Goal: Task Accomplishment & Management: Complete application form

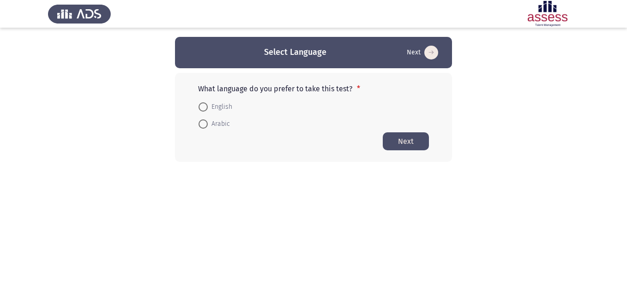
click at [203, 105] on span at bounding box center [203, 107] width 9 height 9
click at [203, 105] on input "English" at bounding box center [203, 107] width 9 height 9
radio input "true"
click at [411, 140] on button "Next" at bounding box center [406, 141] width 46 height 18
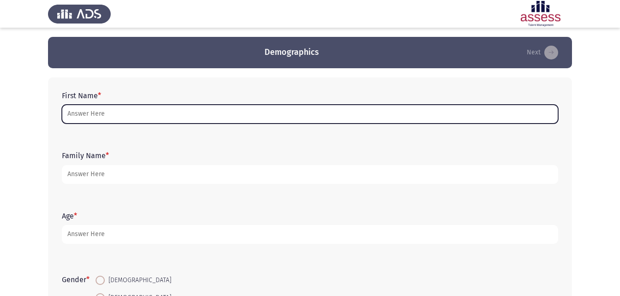
click at [105, 115] on input "First Name *" at bounding box center [310, 114] width 496 height 19
type input "h"
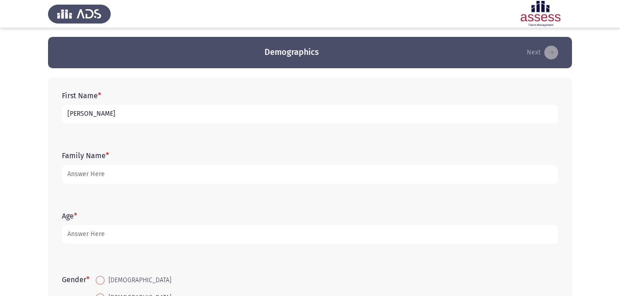
click at [88, 114] on input "[PERSON_NAME]" at bounding box center [310, 114] width 496 height 19
click at [66, 115] on input "[PERSON_NAME]" at bounding box center [310, 114] width 496 height 19
click at [94, 113] on input "[PERSON_NAME]" at bounding box center [310, 114] width 496 height 19
type input "[PERSON_NAME][DATE] [PERSON_NAME]"
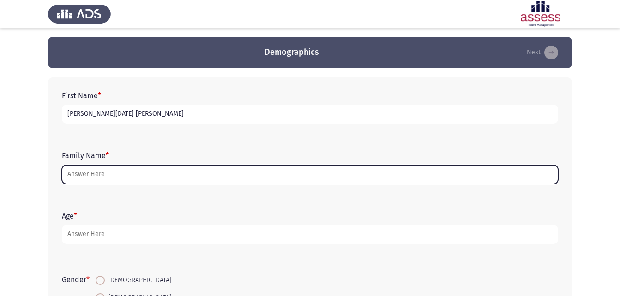
click at [91, 175] on input "Family Name *" at bounding box center [310, 174] width 496 height 19
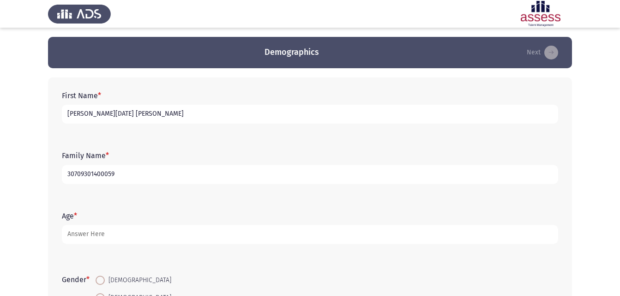
type input "30709301400059"
click at [99, 208] on div "Age *" at bounding box center [310, 228] width 506 height 42
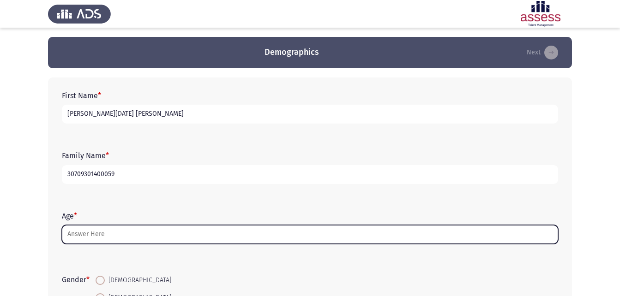
click at [101, 235] on input "Age *" at bounding box center [310, 234] width 496 height 19
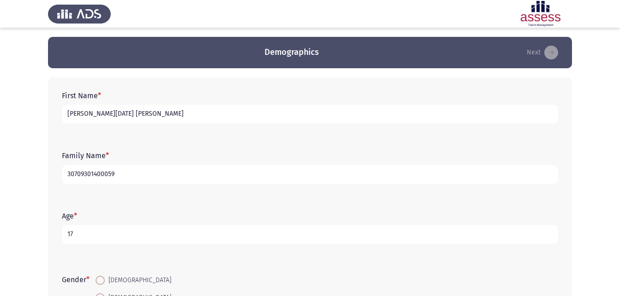
scroll to position [46, 0]
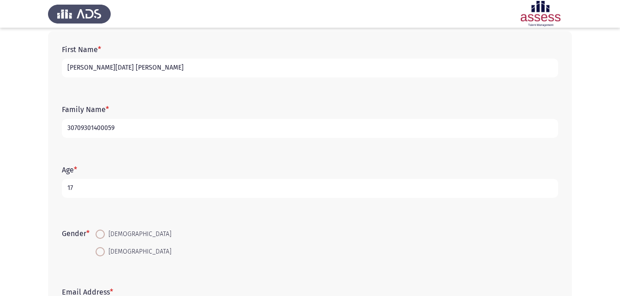
type input "17"
click at [101, 235] on span at bounding box center [100, 234] width 9 height 9
click at [101, 235] on input "[DEMOGRAPHIC_DATA]" at bounding box center [100, 234] width 9 height 9
radio input "true"
click at [101, 235] on span at bounding box center [100, 234] width 5 height 5
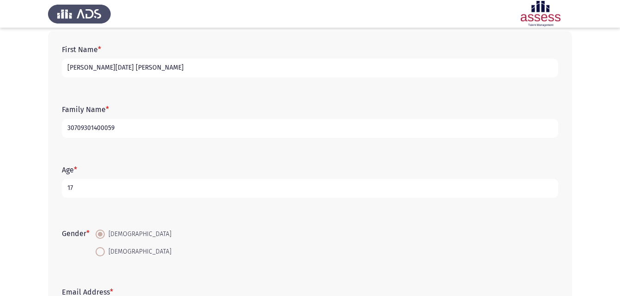
click at [101, 235] on input "[DEMOGRAPHIC_DATA]" at bounding box center [100, 234] width 9 height 9
drag, startPoint x: 77, startPoint y: 296, endPoint x: 74, endPoint y: 303, distance: 7.5
click at [74, 296] on html "Demographics Next First Name * [PERSON_NAME][DATE] [PERSON_NAME] Family Name * …" at bounding box center [310, 167] width 620 height 427
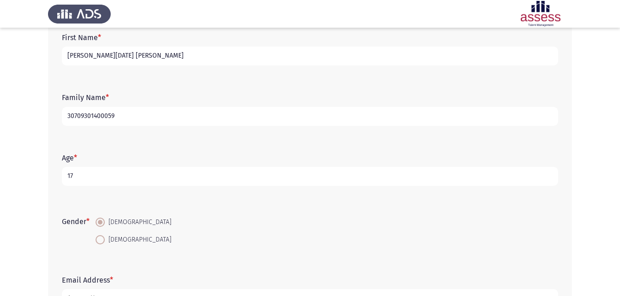
scroll to position [92, 0]
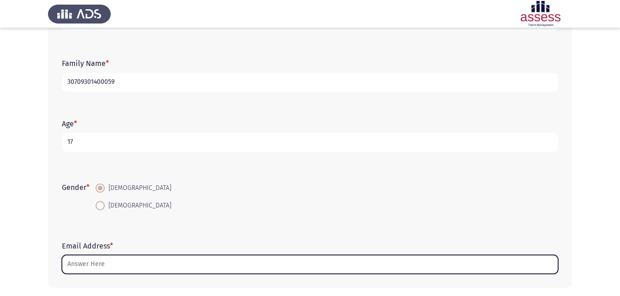
click at [92, 266] on input "Email Address *" at bounding box center [310, 264] width 496 height 19
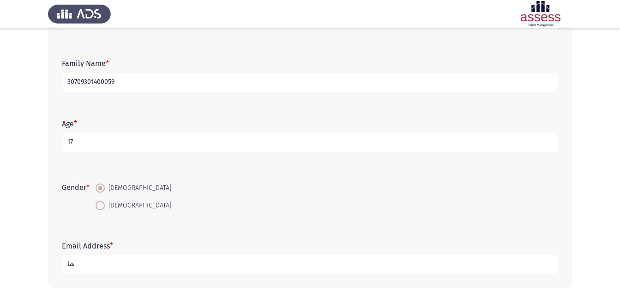
type input "ش"
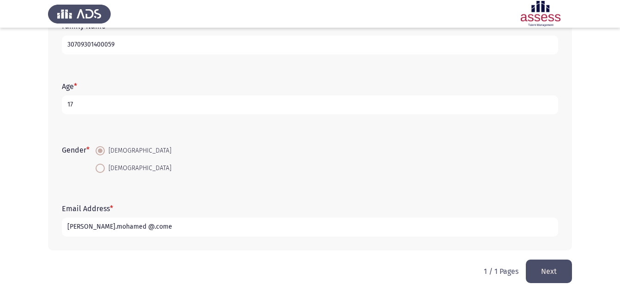
scroll to position [130, 0]
type input "[PERSON_NAME].mohamed @.come"
click at [547, 272] on button "Next" at bounding box center [549, 272] width 46 height 24
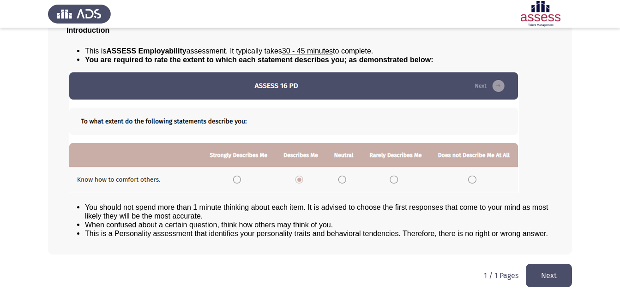
scroll to position [71, 0]
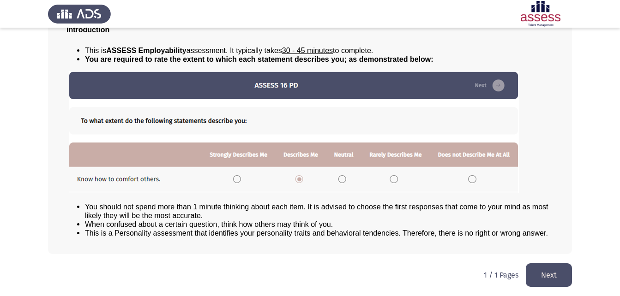
click at [535, 281] on button "Next" at bounding box center [549, 276] width 46 height 24
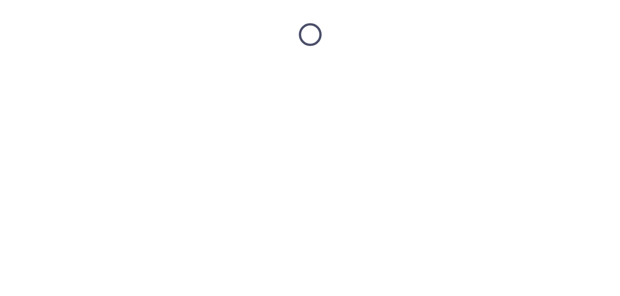
scroll to position [0, 0]
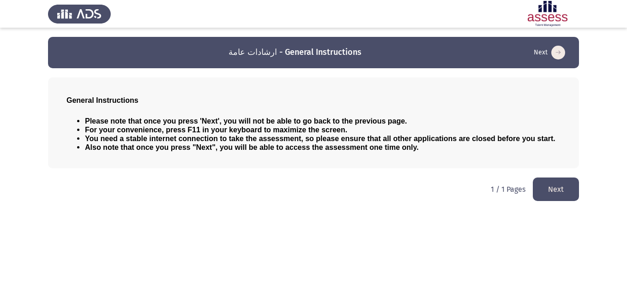
click at [566, 187] on button "Next" at bounding box center [556, 190] width 46 height 24
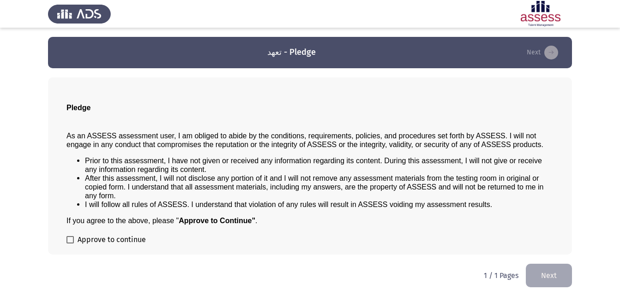
scroll to position [0, 0]
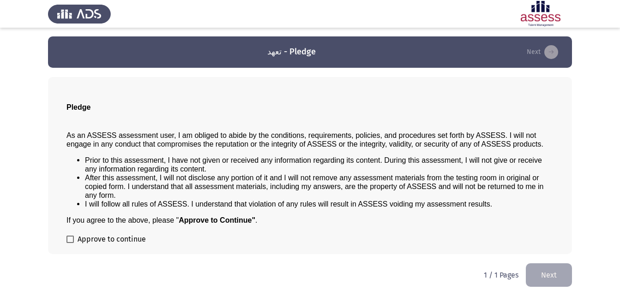
click at [66, 237] on div "Pledge As an ASSESS assessment user, I am obliged to abide by the conditions, r…" at bounding box center [310, 165] width 524 height 177
click at [67, 236] on span at bounding box center [69, 239] width 7 height 7
click at [70, 243] on input "Approve to continue" at bounding box center [70, 243] width 0 height 0
checkbox input "true"
click at [557, 280] on button "Next" at bounding box center [549, 276] width 46 height 24
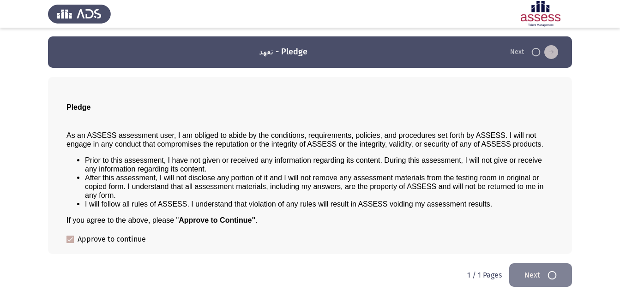
scroll to position [0, 0]
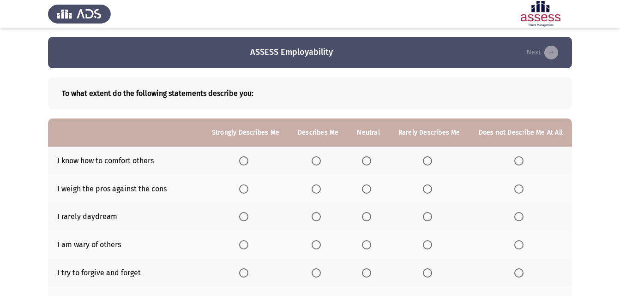
click at [317, 160] on span "Select an option" at bounding box center [316, 161] width 9 height 9
click at [317, 160] on input "Select an option" at bounding box center [316, 161] width 9 height 9
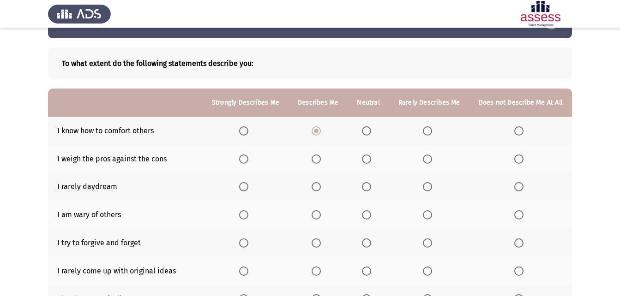
scroll to position [46, 0]
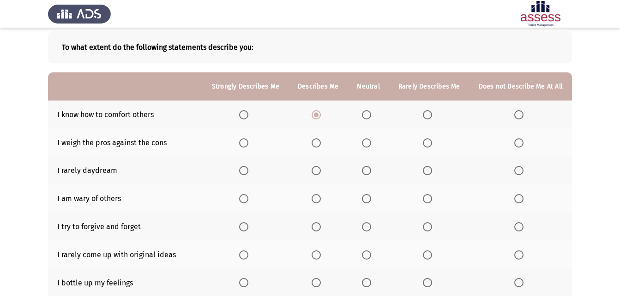
click at [370, 145] on span "Select an option" at bounding box center [366, 143] width 9 height 9
click at [370, 145] on input "Select an option" at bounding box center [366, 143] width 9 height 9
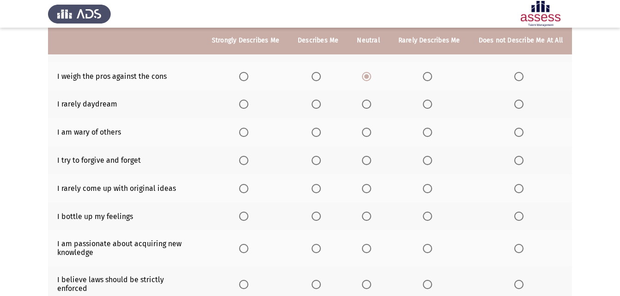
scroll to position [111, 0]
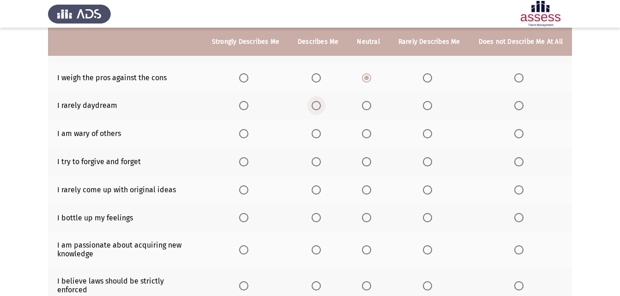
click at [316, 106] on span "Select an option" at bounding box center [316, 105] width 9 height 9
click at [316, 106] on input "Select an option" at bounding box center [316, 105] width 9 height 9
click at [370, 133] on span "Select an option" at bounding box center [366, 133] width 9 height 9
click at [370, 133] on input "Select an option" at bounding box center [366, 133] width 9 height 9
click at [319, 160] on span "Select an option" at bounding box center [316, 161] width 9 height 9
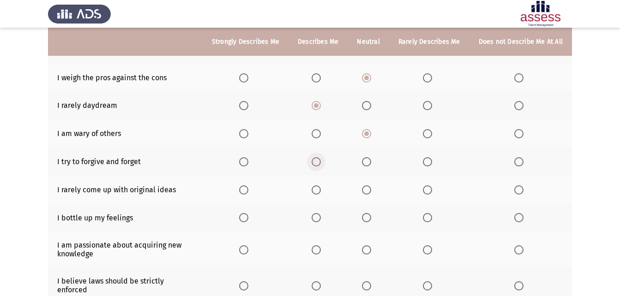
click at [319, 160] on input "Select an option" at bounding box center [316, 161] width 9 height 9
click at [317, 190] on span "Select an option" at bounding box center [316, 190] width 9 height 9
click at [317, 190] on input "Select an option" at bounding box center [316, 190] width 9 height 9
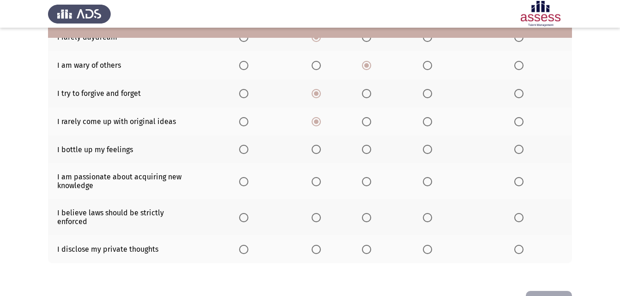
scroll to position [204, 0]
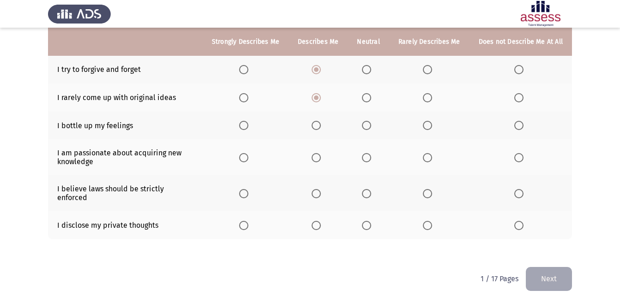
click at [320, 130] on span "Select an option" at bounding box center [316, 125] width 9 height 9
click at [320, 130] on input "Select an option" at bounding box center [316, 125] width 9 height 9
click at [370, 158] on span "Select an option" at bounding box center [366, 157] width 9 height 9
click at [370, 158] on input "Select an option" at bounding box center [366, 157] width 9 height 9
click at [518, 189] on span "Select an option" at bounding box center [518, 193] width 9 height 9
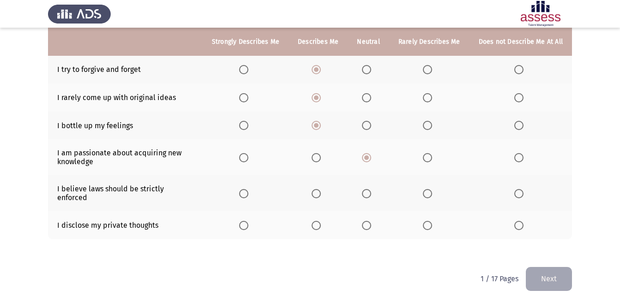
click at [518, 189] on input "Select an option" at bounding box center [518, 193] width 9 height 9
click at [319, 221] on span "Select an option" at bounding box center [316, 225] width 9 height 9
click at [319, 221] on input "Select an option" at bounding box center [316, 225] width 9 height 9
click at [548, 278] on button "Next" at bounding box center [549, 279] width 46 height 24
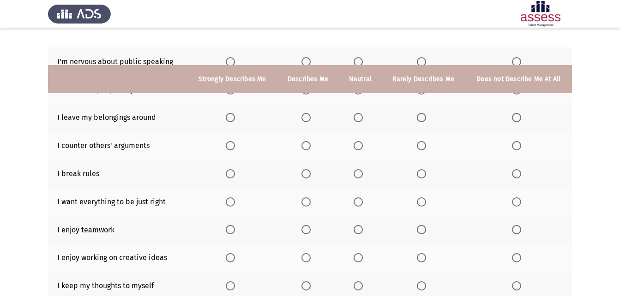
scroll to position [139, 0]
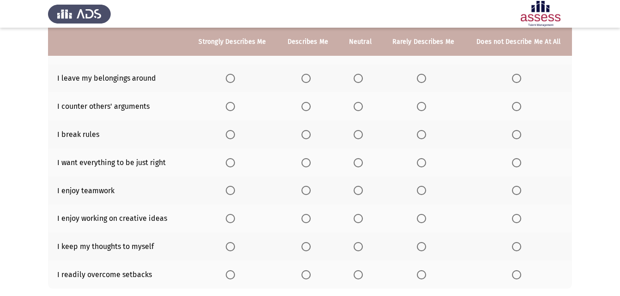
click at [518, 81] on span "Select an option" at bounding box center [516, 78] width 9 height 9
click at [518, 81] on input "Select an option" at bounding box center [516, 78] width 9 height 9
click at [311, 107] on span "Select an option" at bounding box center [306, 106] width 9 height 9
click at [311, 107] on input "Select an option" at bounding box center [306, 106] width 9 height 9
click at [515, 137] on span "Select an option" at bounding box center [516, 134] width 9 height 9
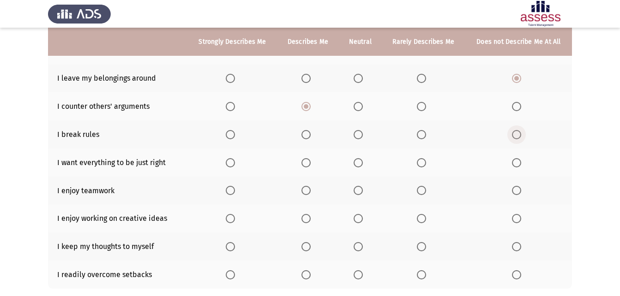
click at [515, 137] on input "Select an option" at bounding box center [516, 134] width 9 height 9
click at [230, 162] on span "Select an option" at bounding box center [230, 162] width 9 height 9
click at [230, 162] on input "Select an option" at bounding box center [230, 162] width 9 height 9
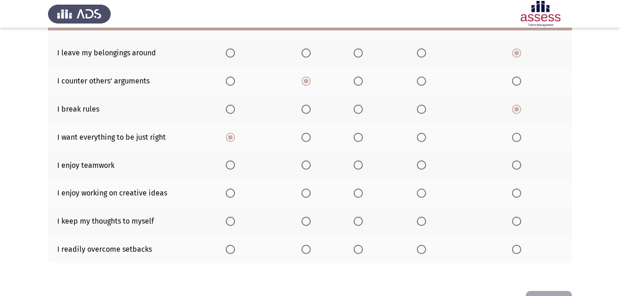
scroll to position [185, 0]
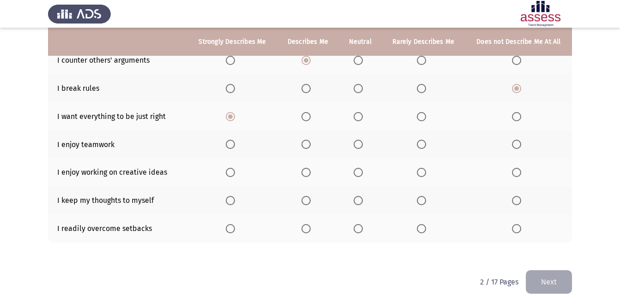
click at [310, 143] on span "Select an option" at bounding box center [306, 144] width 9 height 9
click at [310, 143] on input "Select an option" at bounding box center [306, 144] width 9 height 9
click at [358, 173] on span "Select an option" at bounding box center [358, 172] width 9 height 9
click at [358, 173] on input "Select an option" at bounding box center [358, 172] width 9 height 9
click at [357, 203] on span "Select an option" at bounding box center [358, 200] width 9 height 9
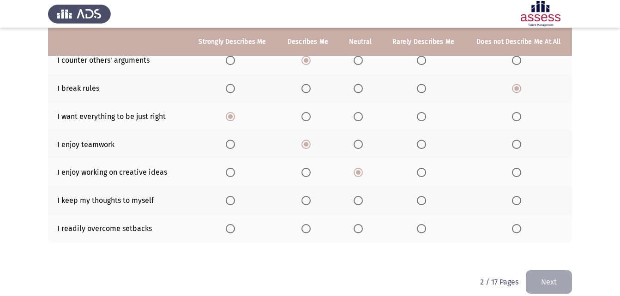
click at [357, 203] on input "Select an option" at bounding box center [358, 200] width 9 height 9
click at [302, 233] on span "Select an option" at bounding box center [306, 228] width 9 height 9
click at [302, 233] on input "Select an option" at bounding box center [306, 228] width 9 height 9
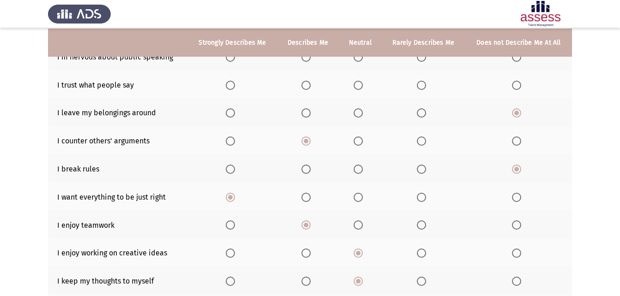
scroll to position [103, 0]
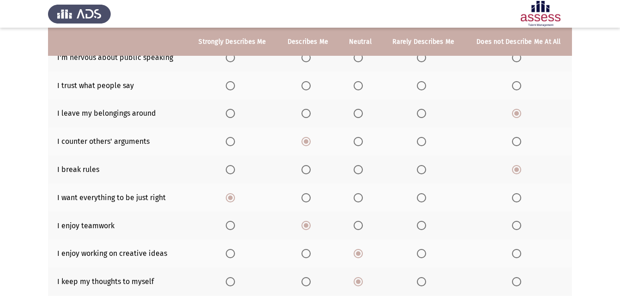
click at [303, 86] on span "Select an option" at bounding box center [306, 85] width 9 height 9
click at [303, 86] on input "Select an option" at bounding box center [306, 85] width 9 height 9
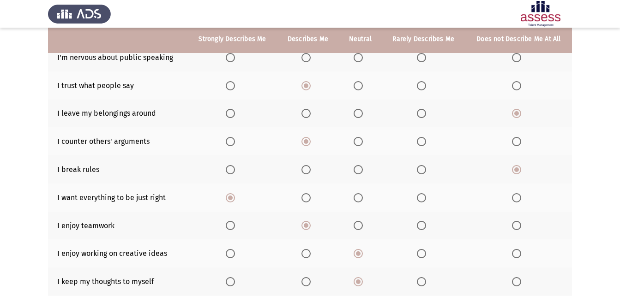
scroll to position [57, 0]
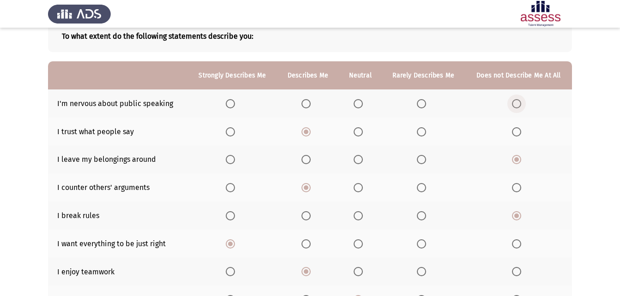
click at [520, 106] on span "Select an option" at bounding box center [516, 103] width 9 height 9
click at [520, 106] on input "Select an option" at bounding box center [516, 103] width 9 height 9
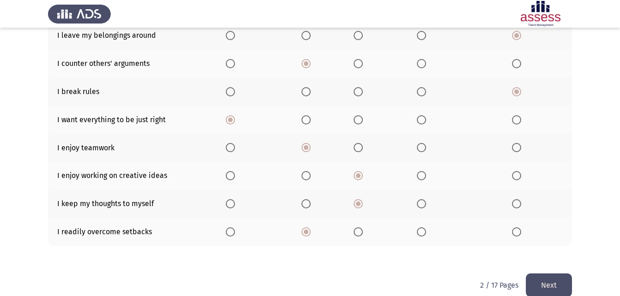
scroll to position [196, 0]
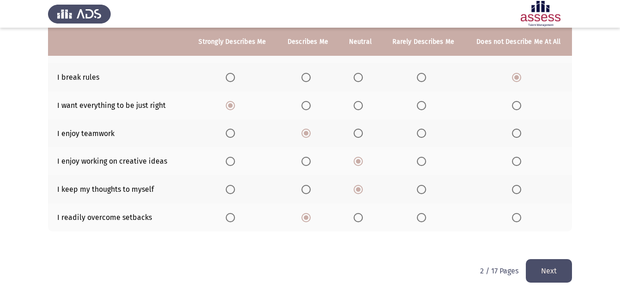
click at [559, 272] on button "Next" at bounding box center [549, 272] width 46 height 24
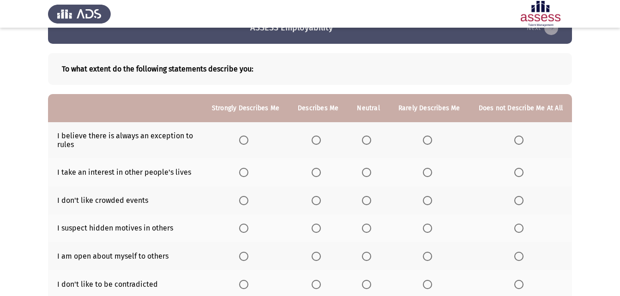
scroll to position [0, 0]
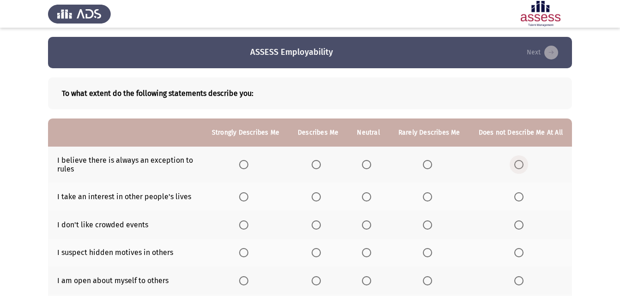
click at [520, 163] on span "Select an option" at bounding box center [518, 164] width 9 height 9
click at [520, 163] on input "Select an option" at bounding box center [518, 164] width 9 height 9
click at [369, 198] on span "Select an option" at bounding box center [366, 197] width 9 height 9
click at [369, 198] on input "Select an option" at bounding box center [366, 197] width 9 height 9
click at [519, 227] on span "Select an option" at bounding box center [518, 225] width 9 height 9
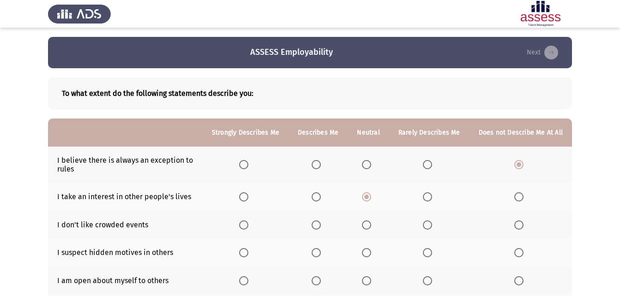
click at [519, 227] on input "Select an option" at bounding box center [518, 225] width 9 height 9
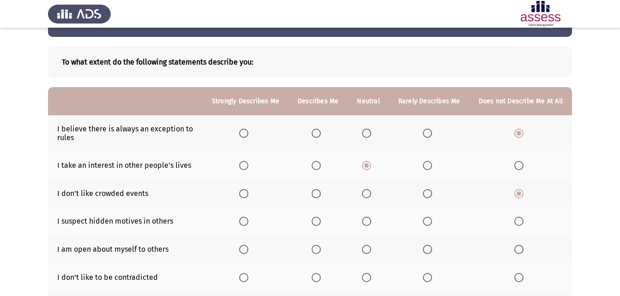
scroll to position [46, 0]
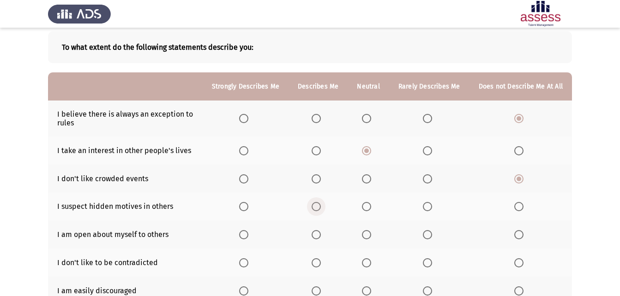
click at [316, 207] on span "Select an option" at bounding box center [316, 206] width 9 height 9
click at [316, 207] on input "Select an option" at bounding box center [316, 206] width 9 height 9
click at [319, 237] on span "Select an option" at bounding box center [316, 234] width 9 height 9
click at [319, 237] on input "Select an option" at bounding box center [316, 234] width 9 height 9
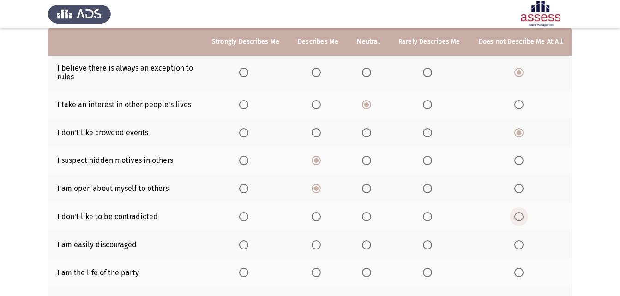
click at [518, 219] on span "Select an option" at bounding box center [518, 216] width 9 height 9
click at [518, 219] on input "Select an option" at bounding box center [518, 216] width 9 height 9
click at [369, 249] on span "Select an option" at bounding box center [366, 245] width 9 height 9
click at [369, 249] on input "Select an option" at bounding box center [366, 245] width 9 height 9
click at [368, 276] on span "Select an option" at bounding box center [366, 272] width 9 height 9
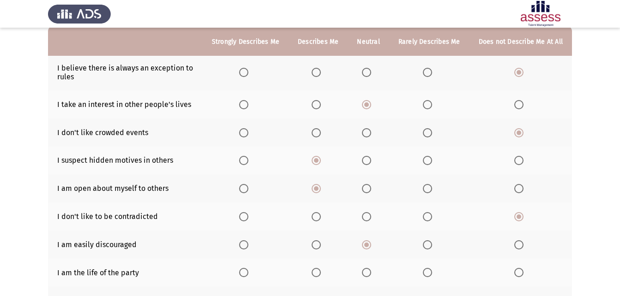
click at [368, 276] on input "Select an option" at bounding box center [366, 272] width 9 height 9
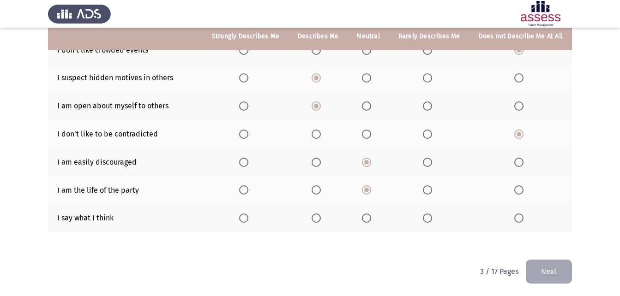
scroll to position [129, 0]
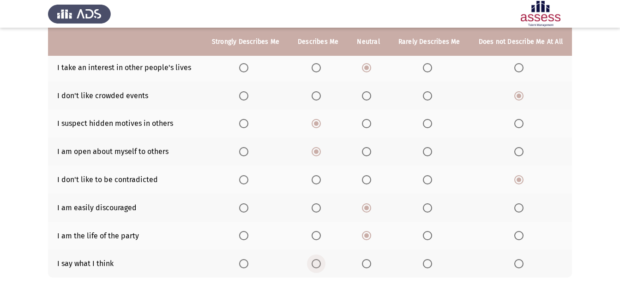
click at [319, 266] on span "Select an option" at bounding box center [316, 264] width 9 height 9
click at [319, 266] on input "Select an option" at bounding box center [316, 264] width 9 height 9
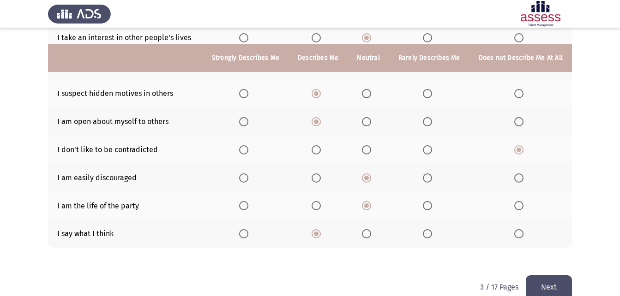
scroll to position [175, 0]
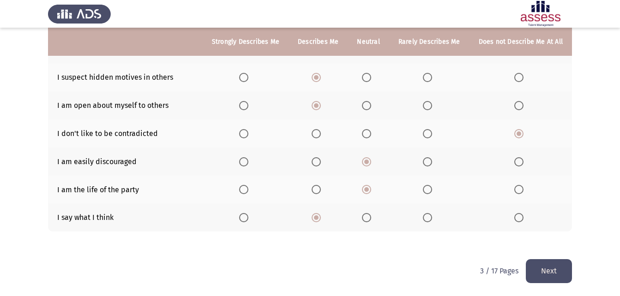
click at [540, 269] on button "Next" at bounding box center [549, 272] width 46 height 24
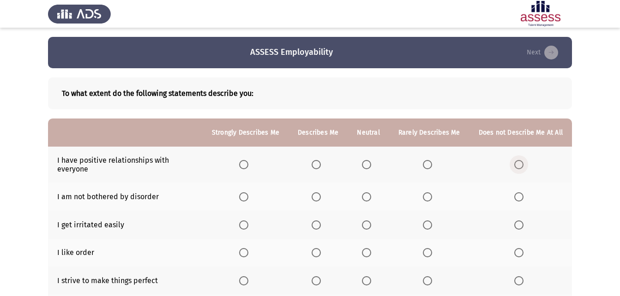
click at [518, 163] on span "Select an option" at bounding box center [518, 164] width 9 height 9
click at [518, 163] on input "Select an option" at bounding box center [518, 164] width 9 height 9
click at [320, 197] on span "Select an option" at bounding box center [316, 197] width 9 height 9
click at [320, 197] on input "Select an option" at bounding box center [316, 197] width 9 height 9
click at [321, 227] on span "Select an option" at bounding box center [316, 225] width 9 height 9
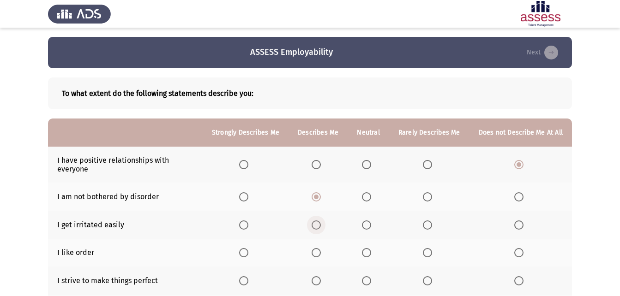
click at [321, 227] on input "Select an option" at bounding box center [316, 225] width 9 height 9
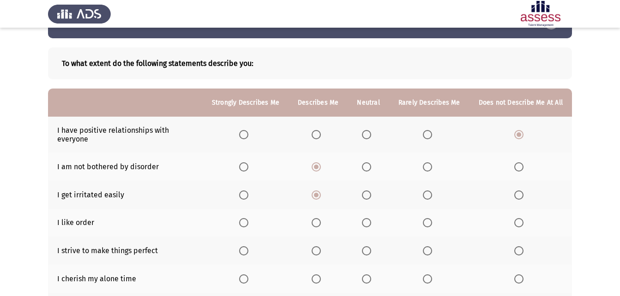
scroll to position [46, 0]
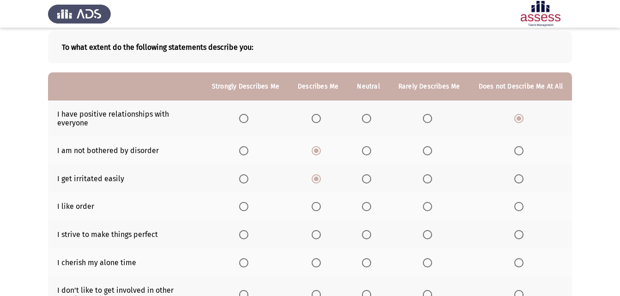
click at [370, 207] on span "Select an option" at bounding box center [366, 206] width 9 height 9
click at [370, 207] on input "Select an option" at bounding box center [366, 206] width 9 height 9
click at [321, 209] on span "Select an option" at bounding box center [316, 206] width 9 height 9
click at [321, 209] on input "Select an option" at bounding box center [316, 206] width 9 height 9
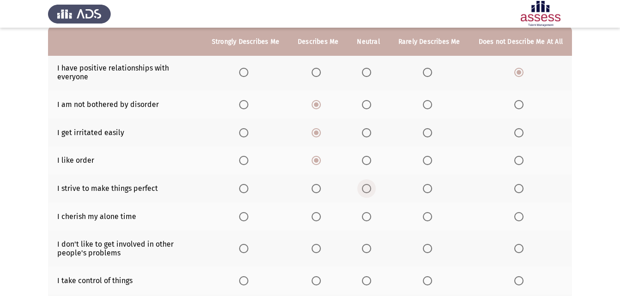
click at [366, 193] on span "Select an option" at bounding box center [366, 188] width 9 height 9
click at [366, 193] on input "Select an option" at bounding box center [366, 188] width 9 height 9
click at [371, 217] on span "Select an option" at bounding box center [366, 216] width 9 height 9
click at [371, 217] on input "Select an option" at bounding box center [366, 216] width 9 height 9
click at [321, 248] on span "Select an option" at bounding box center [316, 248] width 9 height 9
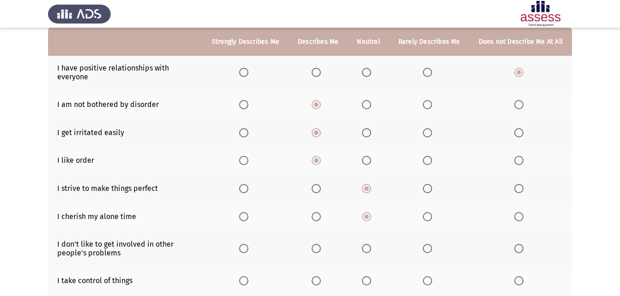
click at [321, 248] on input "Select an option" at bounding box center [316, 248] width 9 height 9
click at [375, 249] on label "Select an option" at bounding box center [368, 248] width 13 height 9
click at [371, 249] on input "Select an option" at bounding box center [366, 248] width 9 height 9
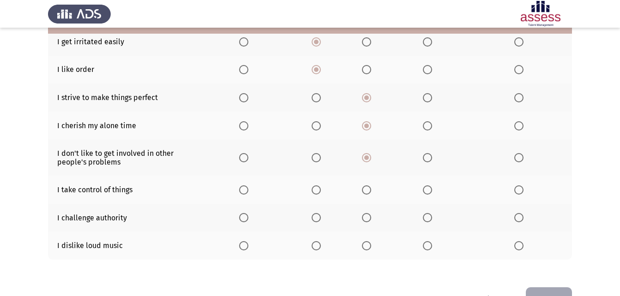
scroll to position [185, 0]
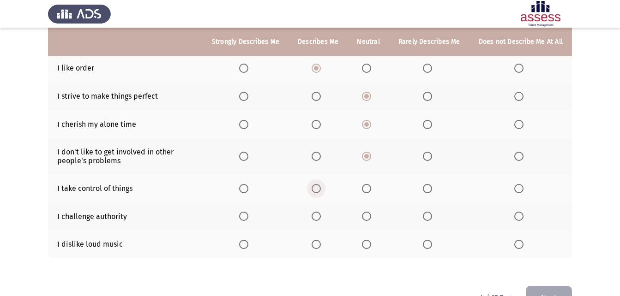
click at [320, 188] on span "Select an option" at bounding box center [316, 188] width 9 height 9
click at [320, 188] on input "Select an option" at bounding box center [316, 188] width 9 height 9
click at [319, 216] on span "Select an option" at bounding box center [316, 216] width 9 height 9
click at [319, 216] on input "Select an option" at bounding box center [316, 216] width 9 height 9
click at [522, 245] on span "Select an option" at bounding box center [518, 244] width 9 height 9
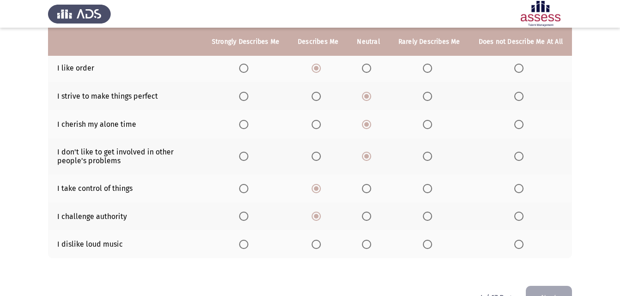
click at [522, 245] on input "Select an option" at bounding box center [518, 244] width 9 height 9
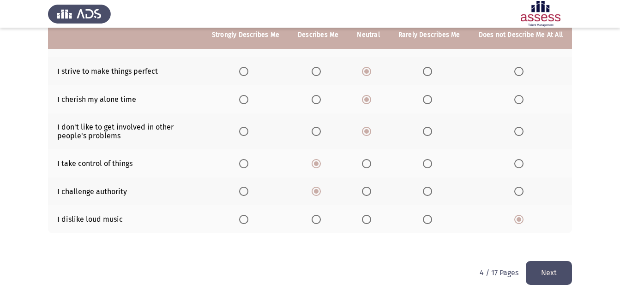
scroll to position [211, 0]
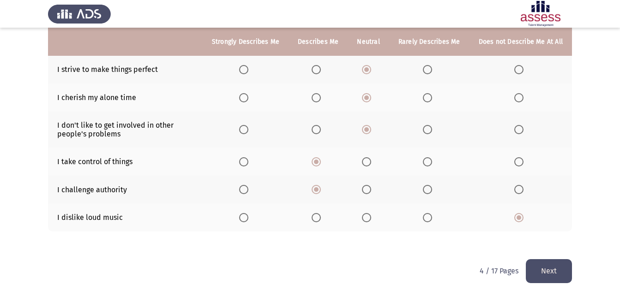
click at [545, 265] on button "Next" at bounding box center [549, 272] width 46 height 24
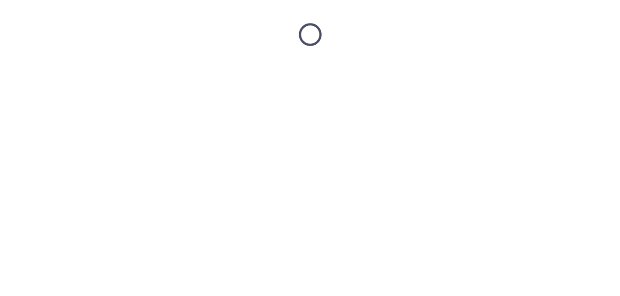
scroll to position [0, 0]
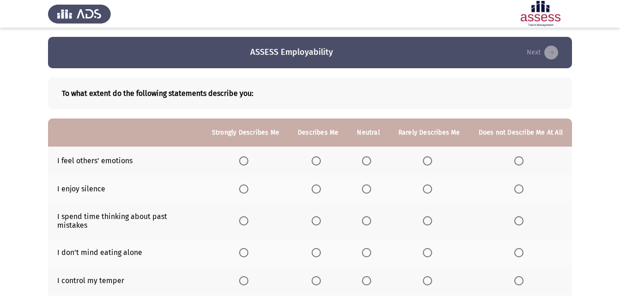
click at [318, 162] on span "Select an option" at bounding box center [316, 161] width 9 height 9
click at [318, 162] on input "Select an option" at bounding box center [316, 161] width 9 height 9
click at [317, 191] on span "Select an option" at bounding box center [316, 189] width 9 height 9
click at [317, 191] on input "Select an option" at bounding box center [316, 189] width 9 height 9
click at [321, 221] on span "Select an option" at bounding box center [316, 221] width 9 height 9
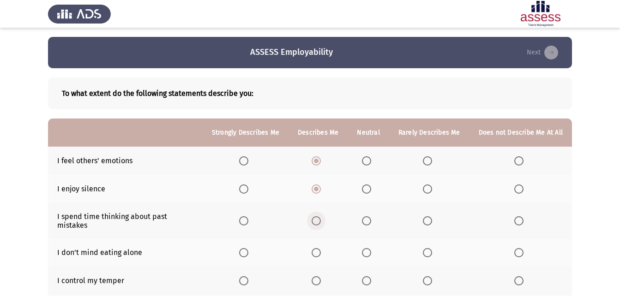
click at [321, 221] on input "Select an option" at bounding box center [316, 221] width 9 height 9
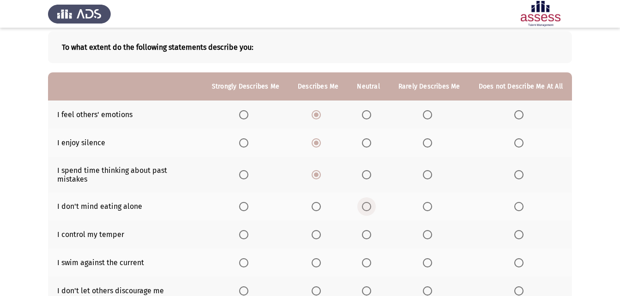
click at [374, 202] on label "Select an option" at bounding box center [368, 206] width 13 height 9
click at [371, 202] on input "Select an option" at bounding box center [366, 206] width 9 height 9
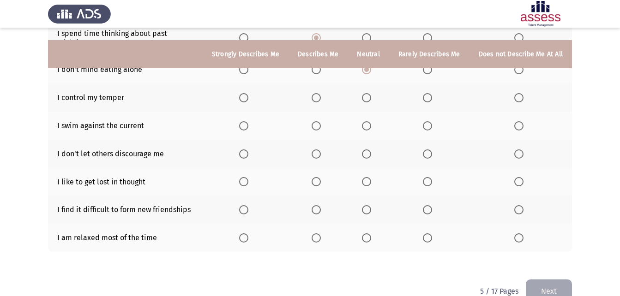
scroll to position [196, 0]
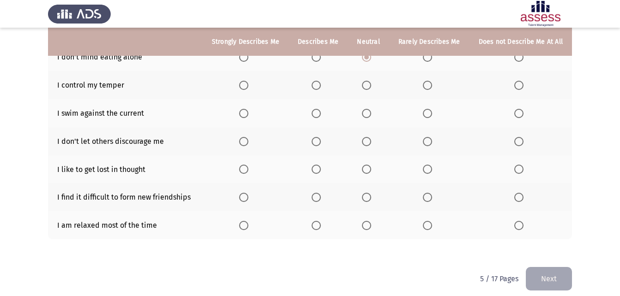
click at [370, 81] on span "Select an option" at bounding box center [366, 85] width 9 height 9
click at [370, 81] on input "Select an option" at bounding box center [366, 85] width 9 height 9
click at [321, 81] on span "Select an option" at bounding box center [316, 85] width 9 height 9
click at [321, 81] on input "Select an option" at bounding box center [316, 85] width 9 height 9
click at [371, 81] on span "Select an option" at bounding box center [366, 85] width 9 height 9
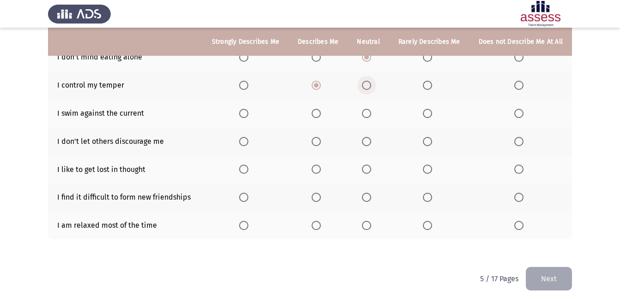
click at [371, 81] on input "Select an option" at bounding box center [366, 85] width 9 height 9
click at [367, 109] on span "Select an option" at bounding box center [366, 113] width 9 height 9
click at [367, 109] on input "Select an option" at bounding box center [366, 113] width 9 height 9
click at [516, 137] on span "Select an option" at bounding box center [518, 141] width 9 height 9
click at [516, 137] on input "Select an option" at bounding box center [518, 141] width 9 height 9
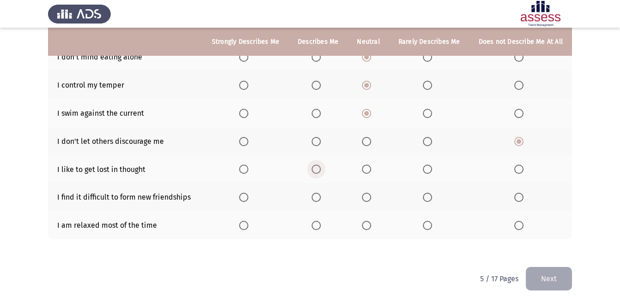
click at [321, 165] on span "Select an option" at bounding box center [316, 169] width 9 height 9
click at [321, 165] on input "Select an option" at bounding box center [316, 169] width 9 height 9
click at [321, 193] on span "Select an option" at bounding box center [316, 197] width 9 height 9
click at [321, 193] on input "Select an option" at bounding box center [316, 197] width 9 height 9
click at [320, 221] on span "Select an option" at bounding box center [316, 225] width 9 height 9
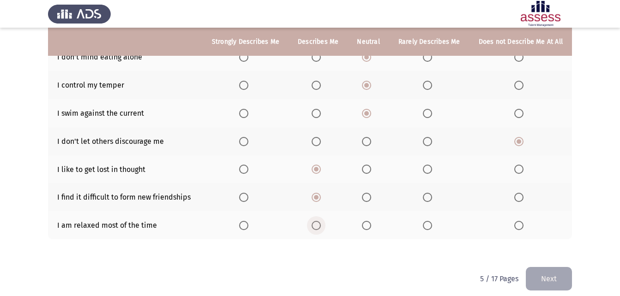
click at [320, 221] on input "Select an option" at bounding box center [316, 225] width 9 height 9
click at [374, 221] on label "Select an option" at bounding box center [368, 225] width 13 height 9
click at [371, 221] on input "Select an option" at bounding box center [366, 225] width 9 height 9
click at [532, 271] on button "Next" at bounding box center [549, 279] width 46 height 24
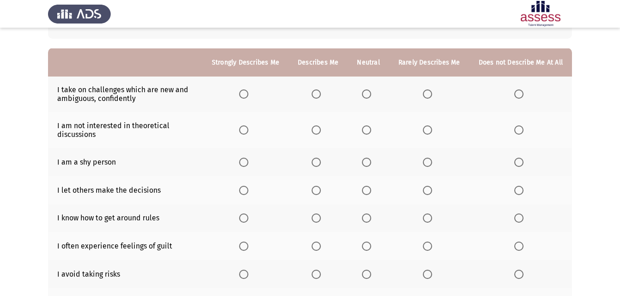
scroll to position [92, 0]
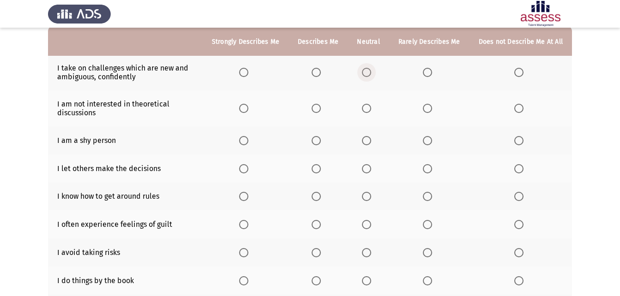
click at [375, 70] on label "Select an option" at bounding box center [368, 72] width 13 height 9
click at [371, 70] on input "Select an option" at bounding box center [366, 72] width 9 height 9
click at [523, 107] on span "Select an option" at bounding box center [518, 108] width 9 height 9
click at [523, 107] on input "Select an option" at bounding box center [518, 108] width 9 height 9
click at [371, 140] on span "Select an option" at bounding box center [366, 140] width 9 height 9
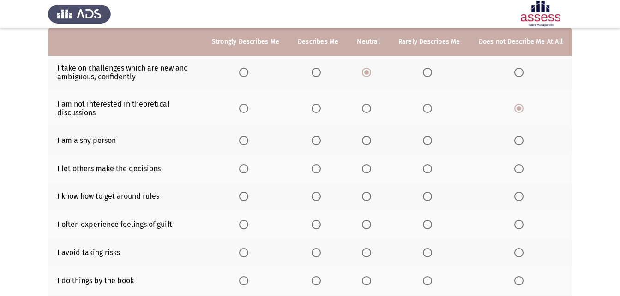
click at [371, 140] on input "Select an option" at bounding box center [366, 140] width 9 height 9
click at [370, 171] on span "Select an option" at bounding box center [366, 168] width 9 height 9
click at [370, 171] on input "Select an option" at bounding box center [366, 168] width 9 height 9
click at [325, 195] on label "Select an option" at bounding box center [318, 196] width 13 height 9
click at [321, 195] on input "Select an option" at bounding box center [316, 196] width 9 height 9
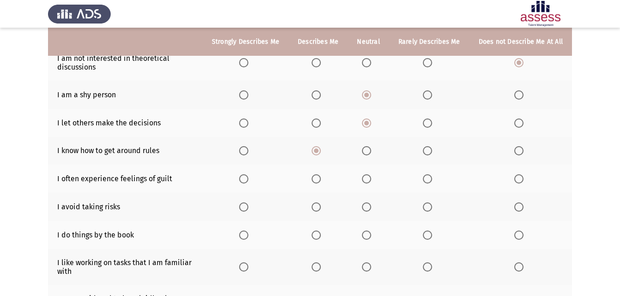
scroll to position [139, 0]
click at [321, 180] on span "Select an option" at bounding box center [316, 178] width 9 height 9
click at [321, 180] on input "Select an option" at bounding box center [316, 178] width 9 height 9
click at [321, 205] on span "Select an option" at bounding box center [316, 206] width 9 height 9
click at [321, 205] on input "Select an option" at bounding box center [316, 206] width 9 height 9
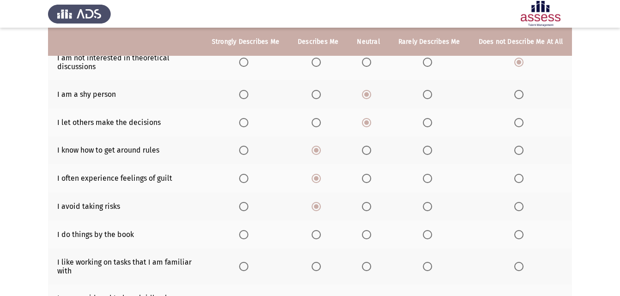
click at [320, 233] on span "Select an option" at bounding box center [316, 234] width 9 height 9
click at [320, 233] on input "Select an option" at bounding box center [316, 234] width 9 height 9
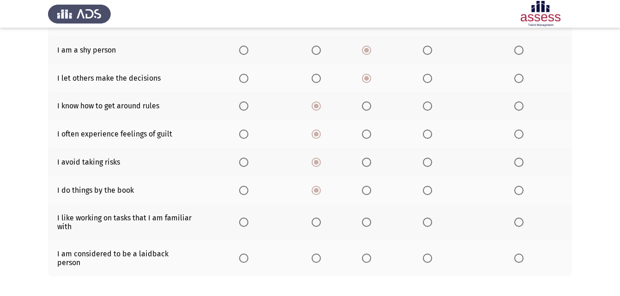
scroll to position [185, 0]
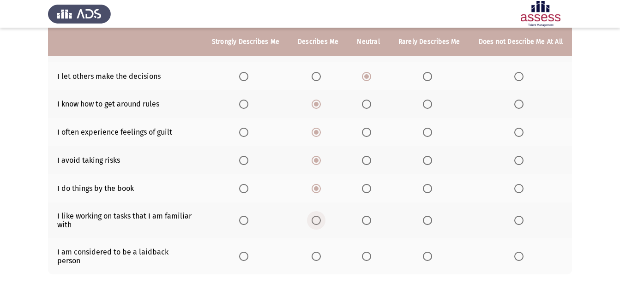
click at [321, 222] on span "Select an option" at bounding box center [316, 220] width 9 height 9
click at [321, 222] on input "Select an option" at bounding box center [316, 220] width 9 height 9
click at [371, 256] on span "Select an option" at bounding box center [366, 256] width 9 height 9
click at [371, 256] on input "Select an option" at bounding box center [366, 256] width 9 height 9
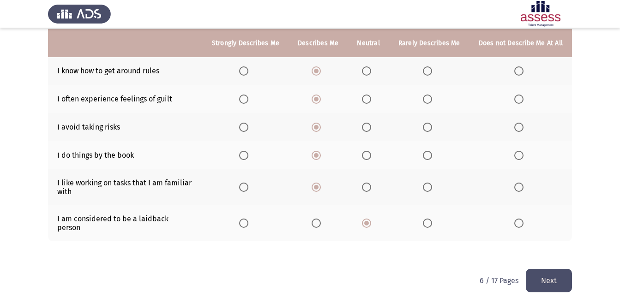
scroll to position [219, 0]
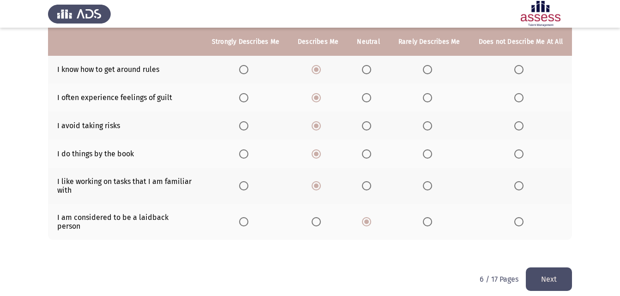
click at [538, 277] on button "Next" at bounding box center [549, 280] width 46 height 24
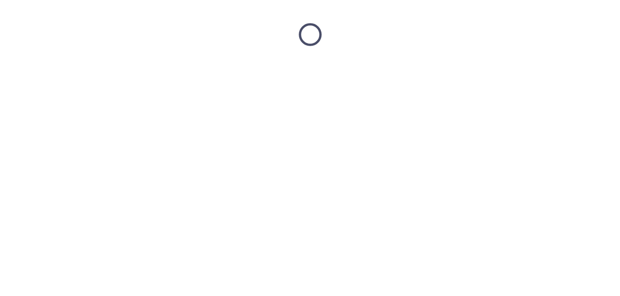
scroll to position [0, 0]
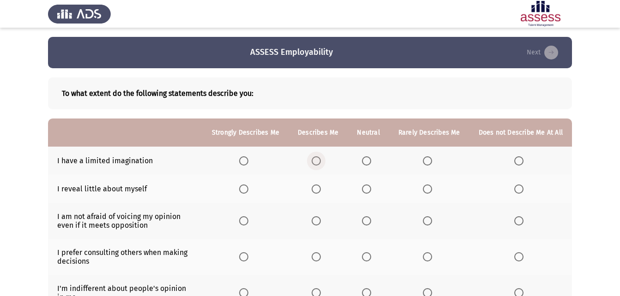
click at [321, 162] on span "Select an option" at bounding box center [316, 161] width 9 height 9
click at [321, 162] on input "Select an option" at bounding box center [316, 161] width 9 height 9
click at [375, 187] on label "Select an option" at bounding box center [368, 189] width 13 height 9
click at [371, 187] on input "Select an option" at bounding box center [366, 189] width 9 height 9
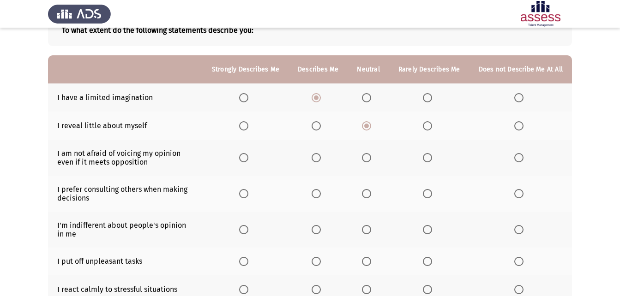
scroll to position [92, 0]
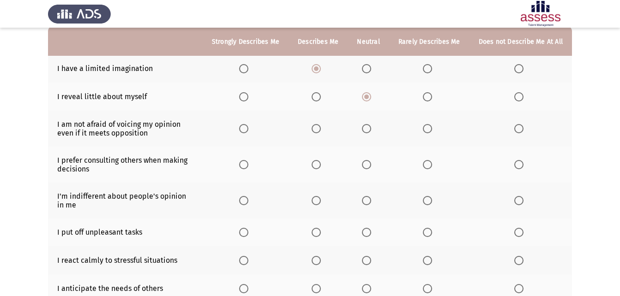
click at [317, 96] on span "Select an option" at bounding box center [316, 96] width 9 height 9
click at [317, 96] on input "Select an option" at bounding box center [316, 96] width 9 height 9
click at [367, 131] on span "Select an option" at bounding box center [366, 128] width 9 height 9
click at [367, 131] on input "Select an option" at bounding box center [366, 128] width 9 height 9
click at [371, 165] on span "Select an option" at bounding box center [366, 164] width 9 height 9
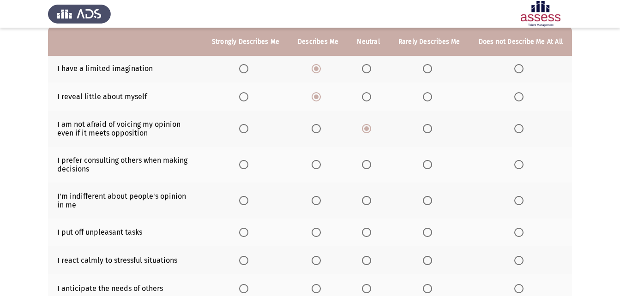
click at [371, 165] on input "Select an option" at bounding box center [366, 164] width 9 height 9
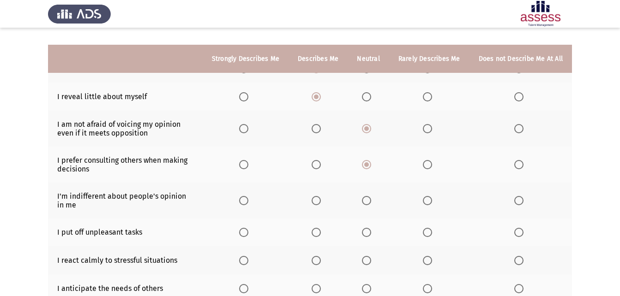
scroll to position [139, 0]
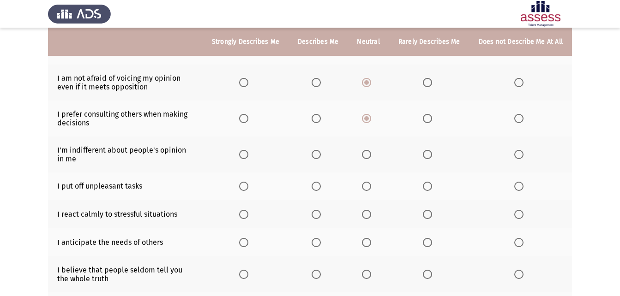
click at [321, 157] on span "Select an option" at bounding box center [316, 154] width 9 height 9
click at [321, 157] on input "Select an option" at bounding box center [316, 154] width 9 height 9
click at [321, 183] on span "Select an option" at bounding box center [316, 186] width 9 height 9
click at [321, 183] on input "Select an option" at bounding box center [316, 186] width 9 height 9
click at [321, 218] on span "Select an option" at bounding box center [316, 214] width 9 height 9
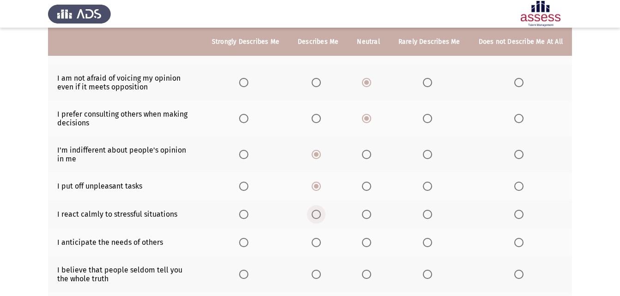
click at [321, 218] on input "Select an option" at bounding box center [316, 214] width 9 height 9
click at [321, 243] on span "Select an option" at bounding box center [316, 242] width 9 height 9
click at [321, 243] on input "Select an option" at bounding box center [316, 242] width 9 height 9
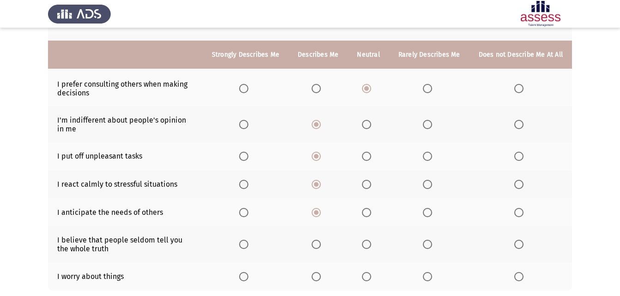
scroll to position [181, 0]
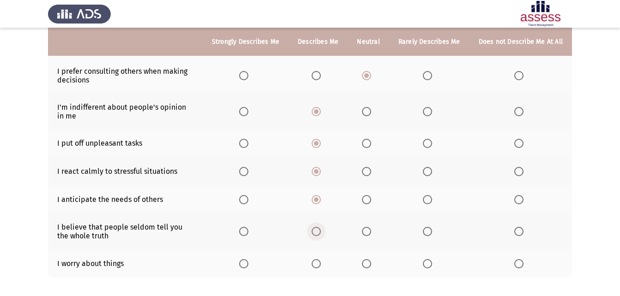
click at [321, 229] on span "Select an option" at bounding box center [316, 231] width 9 height 9
click at [321, 229] on input "Select an option" at bounding box center [316, 231] width 9 height 9
click at [321, 267] on span "Select an option" at bounding box center [316, 264] width 9 height 9
click at [321, 267] on input "Select an option" at bounding box center [316, 264] width 9 height 9
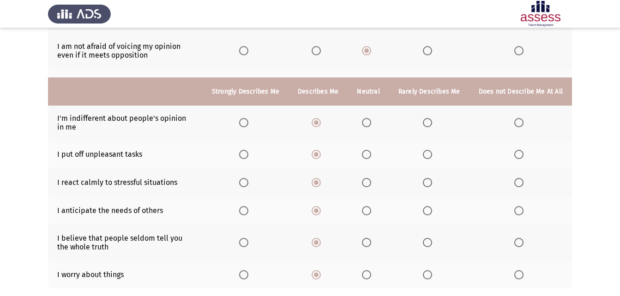
scroll to position [228, 0]
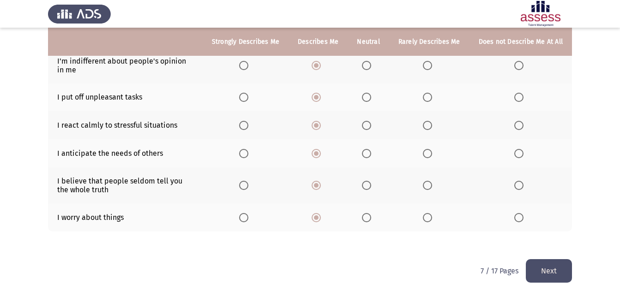
click at [543, 274] on button "Next" at bounding box center [549, 272] width 46 height 24
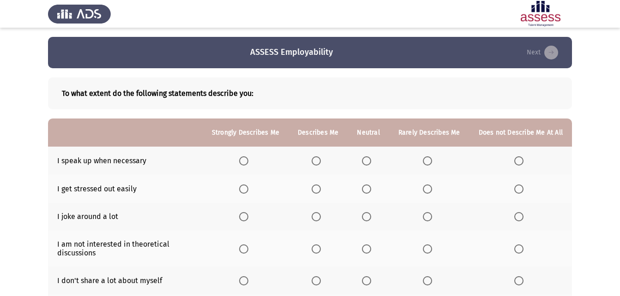
click at [320, 158] on span "Select an option" at bounding box center [316, 161] width 9 height 9
click at [320, 158] on input "Select an option" at bounding box center [316, 161] width 9 height 9
click at [325, 190] on label "Select an option" at bounding box center [318, 189] width 13 height 9
click at [321, 190] on input "Select an option" at bounding box center [316, 189] width 9 height 9
click at [321, 217] on span "Select an option" at bounding box center [316, 216] width 9 height 9
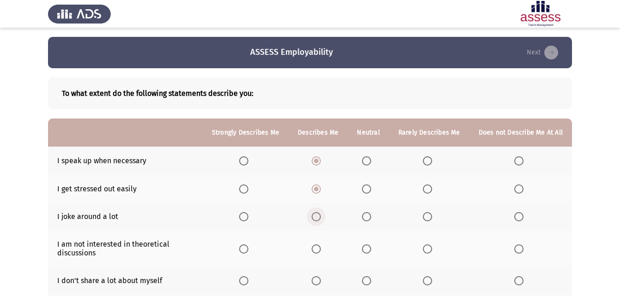
click at [321, 217] on input "Select an option" at bounding box center [316, 216] width 9 height 9
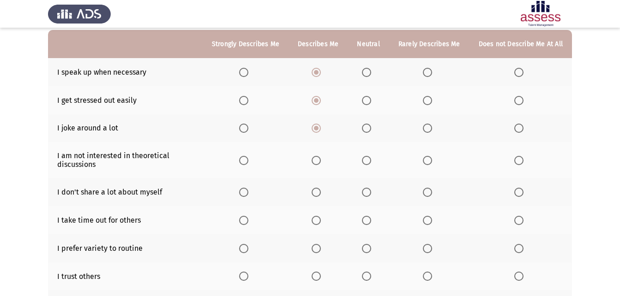
scroll to position [92, 0]
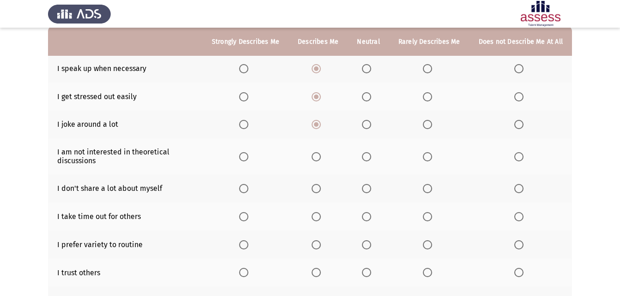
click at [319, 157] on span "Select an option" at bounding box center [316, 156] width 9 height 9
click at [319, 157] on input "Select an option" at bounding box center [316, 156] width 9 height 9
click at [519, 186] on span "Select an option" at bounding box center [518, 188] width 9 height 9
click at [519, 186] on input "Select an option" at bounding box center [518, 188] width 9 height 9
click at [321, 216] on span "Select an option" at bounding box center [316, 216] width 9 height 9
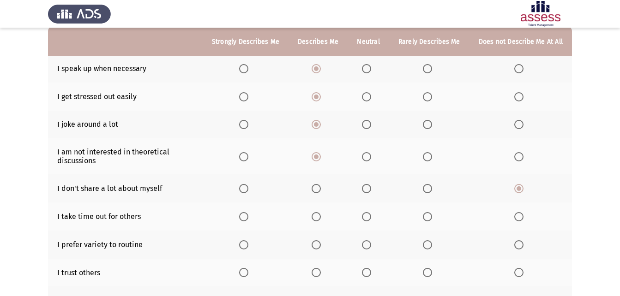
click at [321, 216] on input "Select an option" at bounding box center [316, 216] width 9 height 9
click at [319, 246] on span "Select an option" at bounding box center [316, 245] width 9 height 9
click at [319, 246] on input "Select an option" at bounding box center [316, 245] width 9 height 9
click at [366, 245] on span "Select an option" at bounding box center [366, 245] width 9 height 9
click at [366, 245] on input "Select an option" at bounding box center [366, 245] width 9 height 9
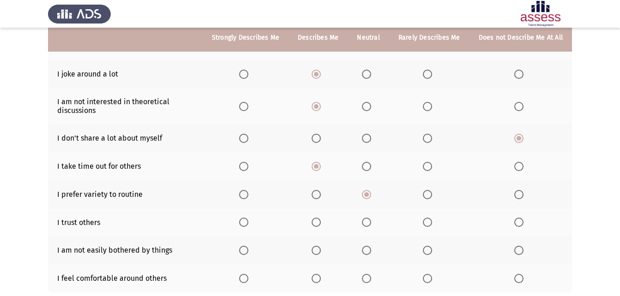
scroll to position [139, 0]
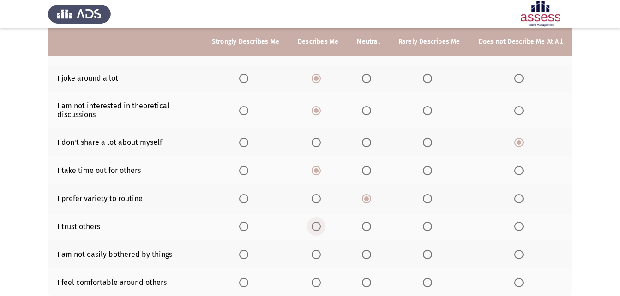
click at [317, 228] on span "Select an option" at bounding box center [316, 226] width 9 height 9
click at [317, 228] on input "Select an option" at bounding box center [316, 226] width 9 height 9
click at [368, 231] on span "Select an option" at bounding box center [366, 226] width 9 height 9
click at [368, 231] on input "Select an option" at bounding box center [366, 226] width 9 height 9
click at [370, 258] on span "Select an option" at bounding box center [366, 254] width 9 height 9
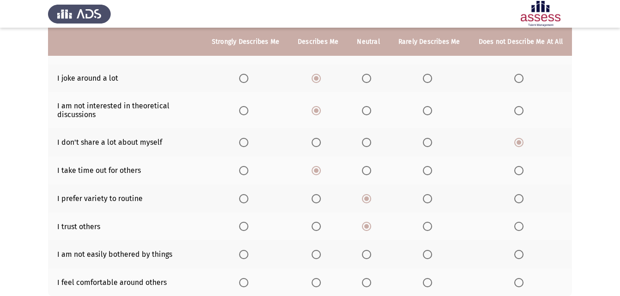
click at [370, 258] on input "Select an option" at bounding box center [366, 254] width 9 height 9
click at [321, 285] on span "Select an option" at bounding box center [316, 282] width 9 height 9
click at [321, 285] on input "Select an option" at bounding box center [316, 282] width 9 height 9
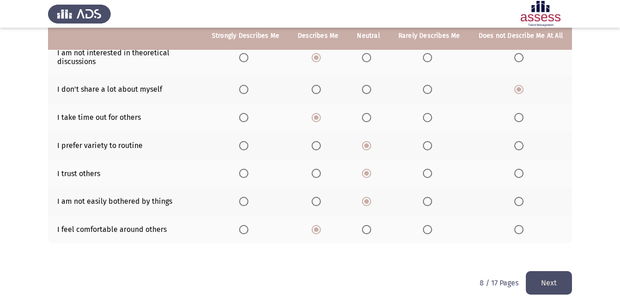
scroll to position [204, 0]
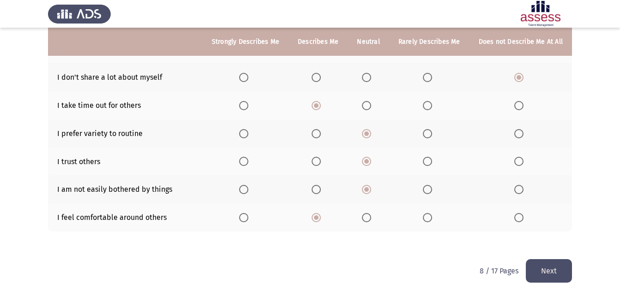
click at [555, 264] on button "Next" at bounding box center [549, 272] width 46 height 24
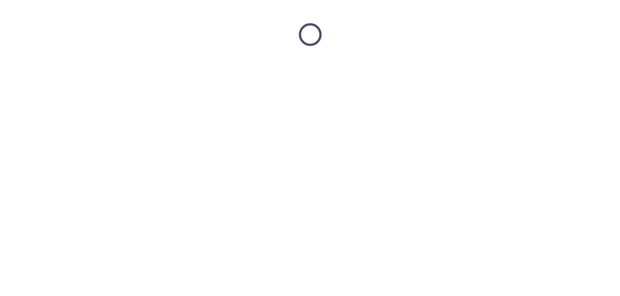
scroll to position [0, 0]
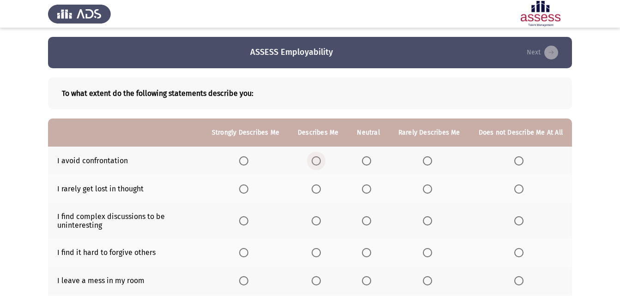
click at [321, 163] on span "Select an option" at bounding box center [316, 161] width 9 height 9
click at [321, 163] on input "Select an option" at bounding box center [316, 161] width 9 height 9
click at [315, 191] on span "Select an option" at bounding box center [316, 189] width 9 height 9
click at [315, 191] on input "Select an option" at bounding box center [316, 189] width 9 height 9
click at [371, 223] on span "Select an option" at bounding box center [366, 221] width 9 height 9
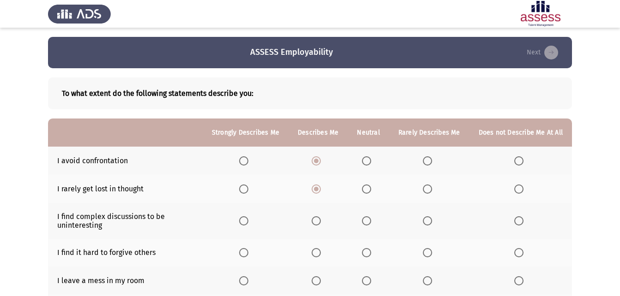
click at [371, 223] on input "Select an option" at bounding box center [366, 221] width 9 height 9
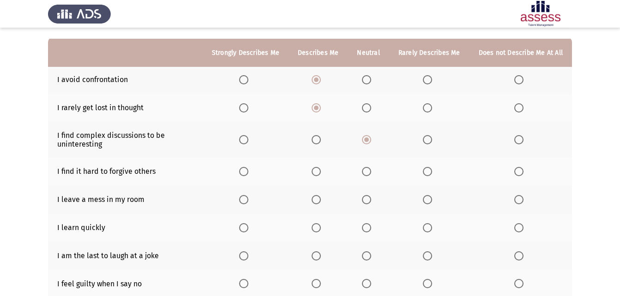
scroll to position [92, 0]
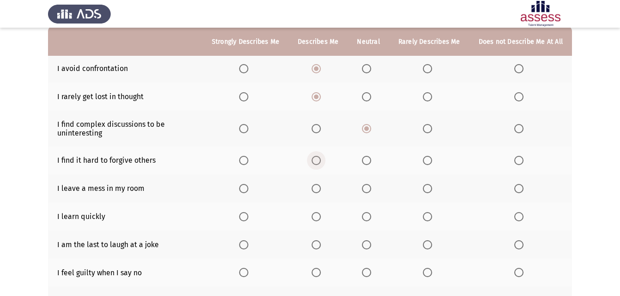
click at [318, 162] on span "Select an option" at bounding box center [316, 160] width 9 height 9
click at [318, 162] on input "Select an option" at bounding box center [316, 160] width 9 height 9
click at [368, 184] on span "Select an option" at bounding box center [366, 188] width 9 height 9
click at [368, 184] on input "Select an option" at bounding box center [366, 188] width 9 height 9
click at [318, 218] on span "Select an option" at bounding box center [316, 216] width 9 height 9
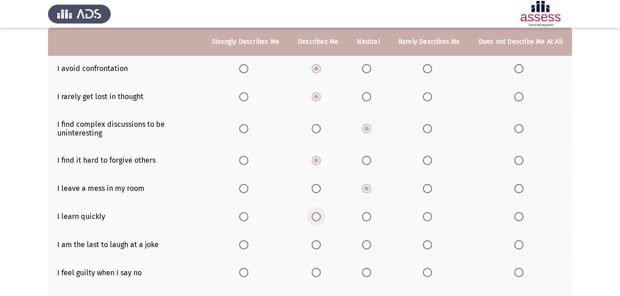
click at [318, 218] on input "Select an option" at bounding box center [316, 216] width 9 height 9
click at [321, 246] on span "Select an option" at bounding box center [316, 245] width 9 height 9
click at [321, 246] on input "Select an option" at bounding box center [316, 245] width 9 height 9
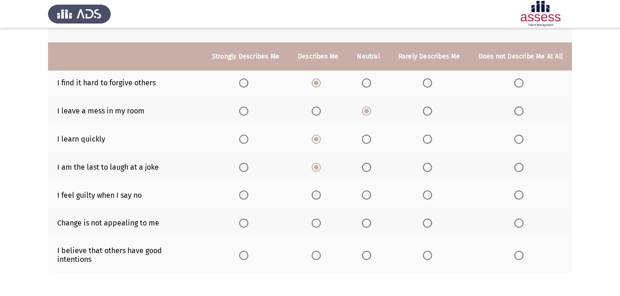
scroll to position [185, 0]
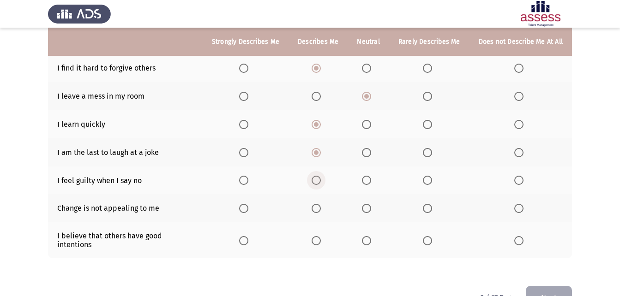
click at [320, 183] on span "Select an option" at bounding box center [316, 180] width 9 height 9
click at [320, 183] on input "Select an option" at bounding box center [316, 180] width 9 height 9
click at [321, 208] on span "Select an option" at bounding box center [316, 208] width 9 height 9
click at [321, 208] on input "Select an option" at bounding box center [316, 208] width 9 height 9
click at [321, 236] on span "Select an option" at bounding box center [316, 240] width 9 height 9
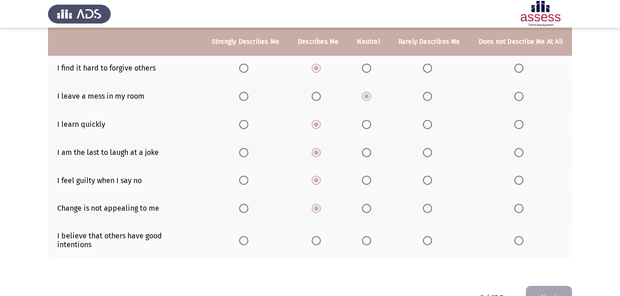
click at [321, 236] on input "Select an option" at bounding box center [316, 240] width 9 height 9
click at [536, 286] on button "Next" at bounding box center [549, 298] width 46 height 24
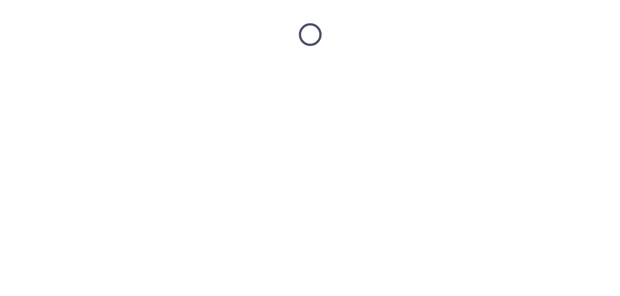
scroll to position [0, 0]
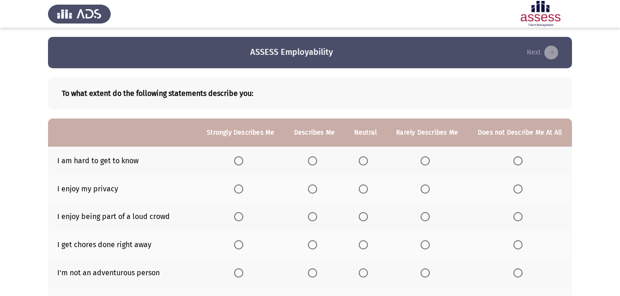
click at [308, 160] on span "Select an option" at bounding box center [312, 161] width 9 height 9
click at [308, 160] on input "Select an option" at bounding box center [312, 161] width 9 height 9
click at [313, 192] on span "Select an option" at bounding box center [312, 189] width 9 height 9
click at [313, 192] on input "Select an option" at bounding box center [312, 189] width 9 height 9
click at [316, 218] on span "Select an option" at bounding box center [312, 216] width 9 height 9
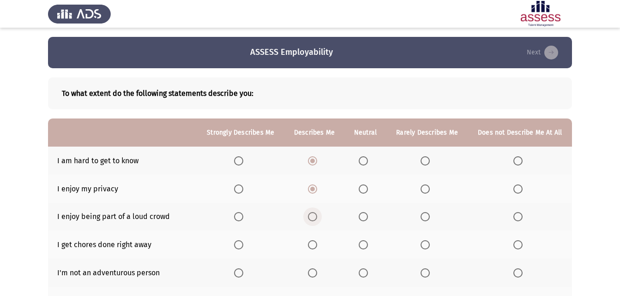
click at [316, 218] on input "Select an option" at bounding box center [312, 216] width 9 height 9
click at [368, 220] on span "Select an option" at bounding box center [363, 216] width 9 height 9
click at [368, 220] on input "Select an option" at bounding box center [363, 216] width 9 height 9
click at [364, 247] on span "Select an option" at bounding box center [363, 245] width 9 height 9
click at [364, 247] on input "Select an option" at bounding box center [363, 245] width 9 height 9
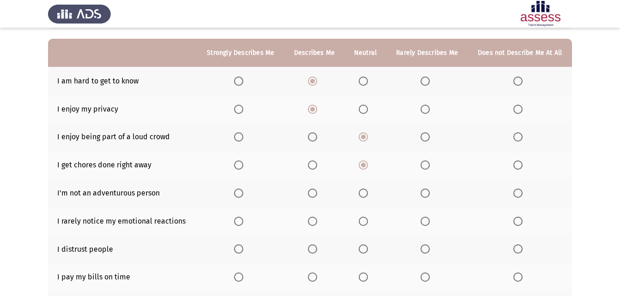
scroll to position [92, 0]
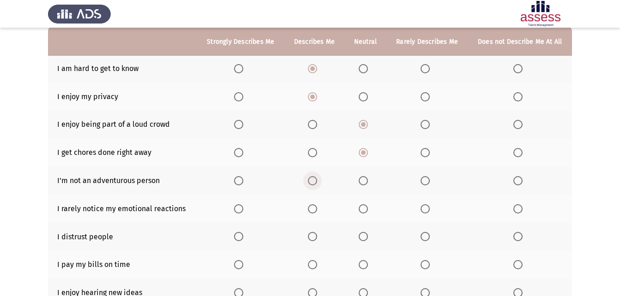
click at [315, 181] on span "Select an option" at bounding box center [312, 180] width 9 height 9
click at [315, 181] on input "Select an option" at bounding box center [312, 180] width 9 height 9
click at [317, 211] on span "Select an option" at bounding box center [312, 209] width 9 height 9
click at [317, 211] on input "Select an option" at bounding box center [312, 209] width 9 height 9
click at [369, 238] on label "Select an option" at bounding box center [365, 236] width 13 height 9
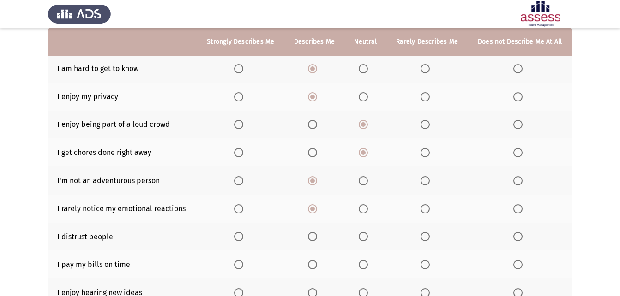
click at [368, 238] on input "Select an option" at bounding box center [363, 236] width 9 height 9
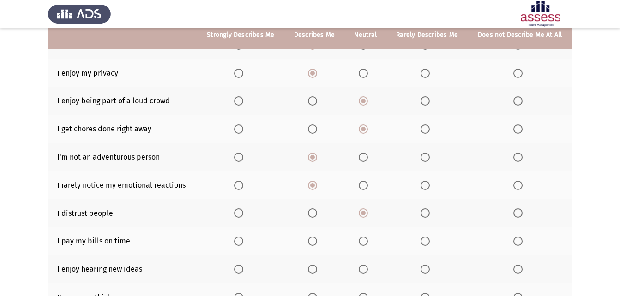
scroll to position [139, 0]
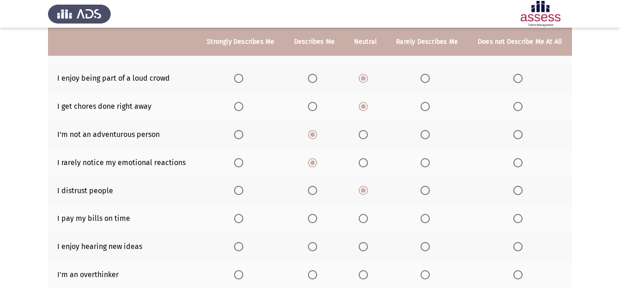
click at [360, 219] on span "Select an option" at bounding box center [363, 218] width 9 height 9
click at [360, 219] on input "Select an option" at bounding box center [363, 218] width 9 height 9
click at [317, 247] on span "Select an option" at bounding box center [312, 246] width 9 height 9
click at [317, 247] on input "Select an option" at bounding box center [312, 246] width 9 height 9
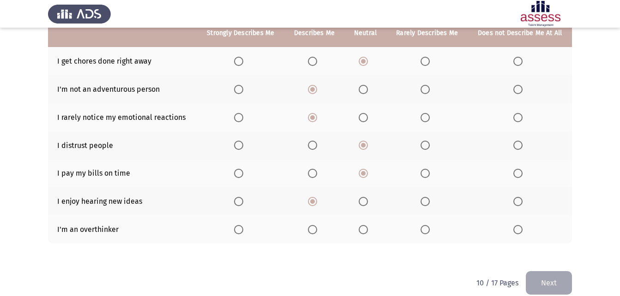
scroll to position [185, 0]
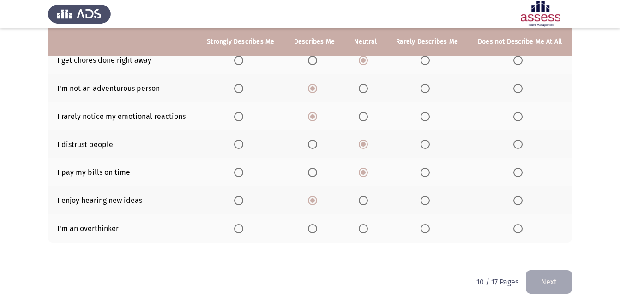
click at [314, 228] on span "Select an option" at bounding box center [312, 228] width 9 height 9
click at [314, 228] on input "Select an option" at bounding box center [312, 228] width 9 height 9
click at [540, 287] on button "Next" at bounding box center [549, 283] width 46 height 24
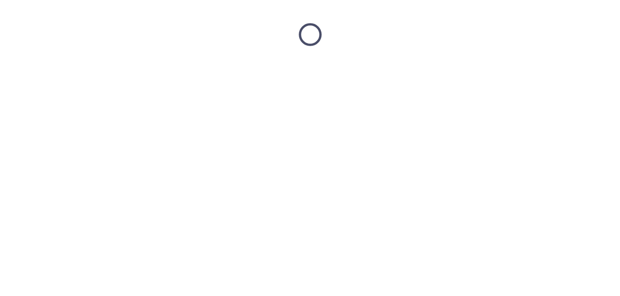
scroll to position [0, 0]
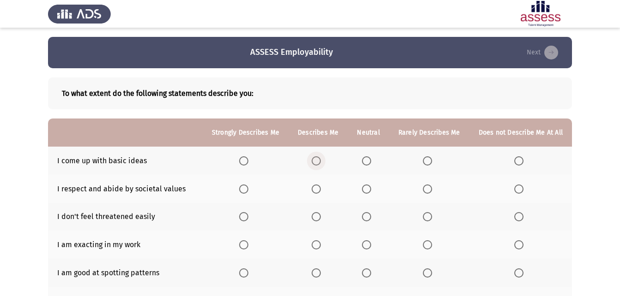
click at [317, 159] on span "Select an option" at bounding box center [316, 161] width 9 height 9
click at [317, 159] on input "Select an option" at bounding box center [316, 161] width 9 height 9
click at [320, 189] on span "Select an option" at bounding box center [316, 189] width 9 height 9
click at [320, 189] on input "Select an option" at bounding box center [316, 189] width 9 height 9
click at [519, 217] on span "Select an option" at bounding box center [519, 217] width 0 height 0
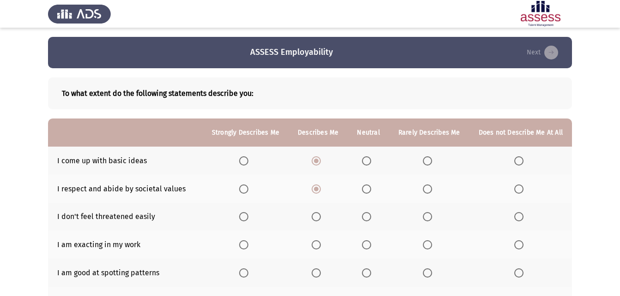
click at [519, 217] on input "Select an option" at bounding box center [518, 216] width 9 height 9
click at [321, 245] on span "Select an option" at bounding box center [316, 245] width 9 height 9
click at [321, 245] on input "Select an option" at bounding box center [316, 245] width 9 height 9
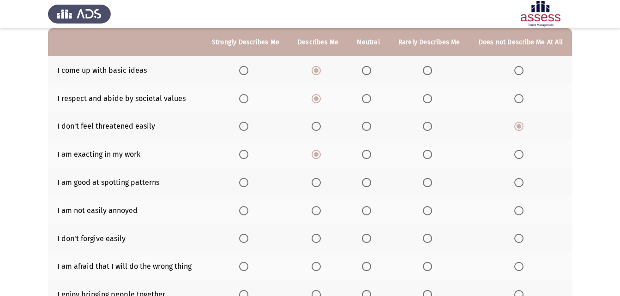
scroll to position [92, 0]
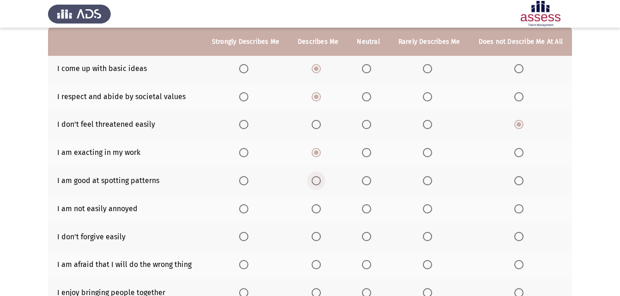
click at [321, 179] on span "Select an option" at bounding box center [316, 180] width 9 height 9
click at [321, 179] on input "Select an option" at bounding box center [316, 180] width 9 height 9
click at [320, 210] on span "Select an option" at bounding box center [316, 209] width 9 height 9
click at [320, 210] on input "Select an option" at bounding box center [316, 209] width 9 height 9
click at [366, 237] on span "Select an option" at bounding box center [366, 236] width 9 height 9
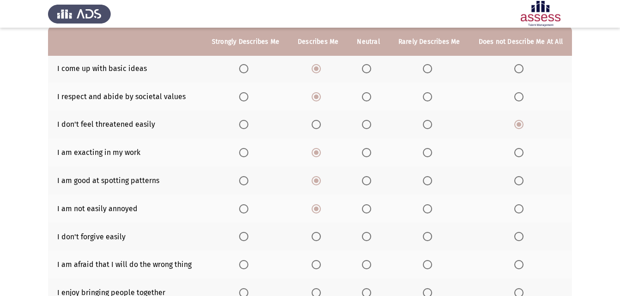
click at [366, 237] on input "Select an option" at bounding box center [366, 236] width 9 height 9
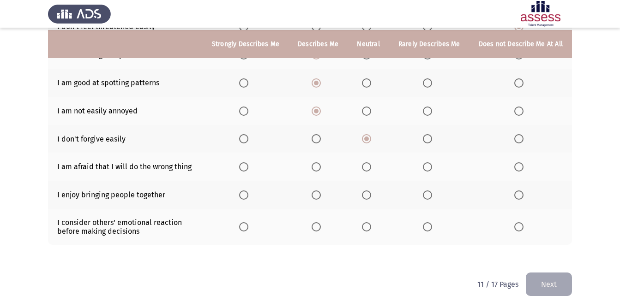
scroll to position [204, 0]
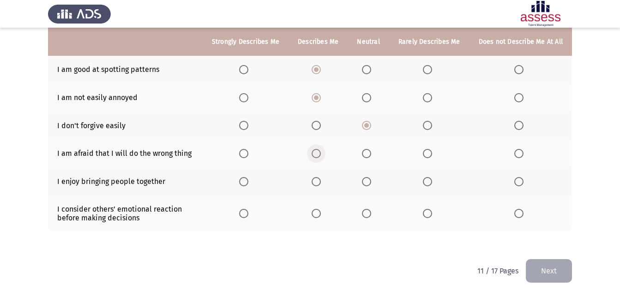
click at [319, 154] on span "Select an option" at bounding box center [316, 153] width 9 height 9
click at [319, 154] on input "Select an option" at bounding box center [316, 153] width 9 height 9
click at [319, 181] on span "Select an option" at bounding box center [316, 181] width 9 height 9
click at [319, 181] on input "Select an option" at bounding box center [316, 181] width 9 height 9
click at [370, 217] on span "Select an option" at bounding box center [366, 213] width 9 height 9
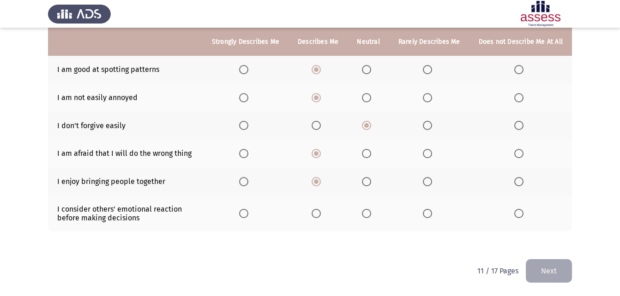
click at [370, 217] on input "Select an option" at bounding box center [366, 213] width 9 height 9
click at [537, 275] on button "Next" at bounding box center [549, 272] width 46 height 24
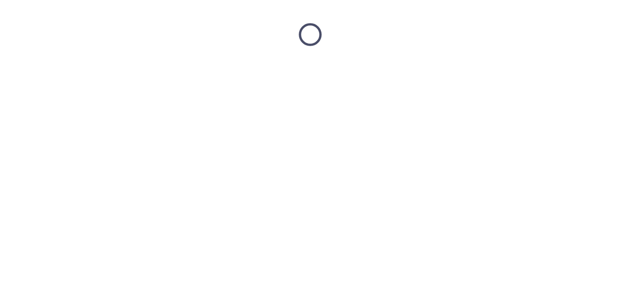
scroll to position [0, 0]
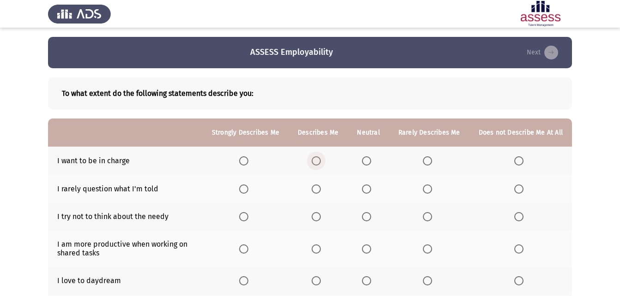
click at [315, 162] on span "Select an option" at bounding box center [316, 161] width 9 height 9
click at [315, 162] on input "Select an option" at bounding box center [316, 161] width 9 height 9
click at [321, 192] on span "Select an option" at bounding box center [316, 189] width 9 height 9
click at [321, 192] on input "Select an option" at bounding box center [316, 189] width 9 height 9
click at [316, 215] on span "Select an option" at bounding box center [316, 216] width 9 height 9
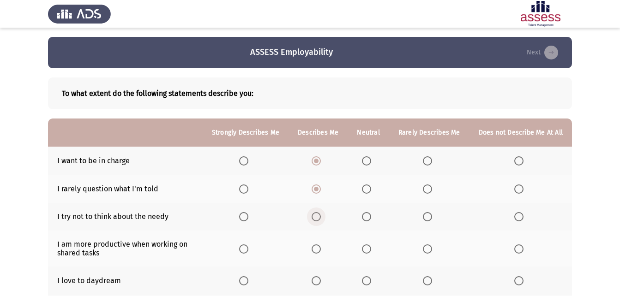
click at [316, 215] on input "Select an option" at bounding box center [316, 216] width 9 height 9
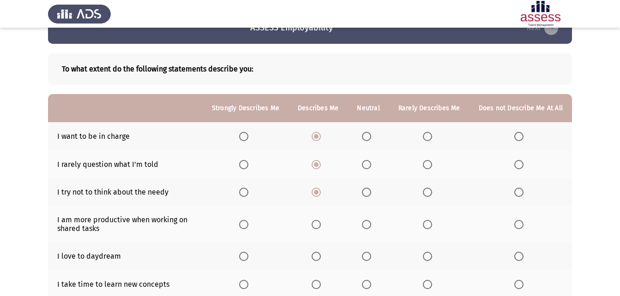
scroll to position [46, 0]
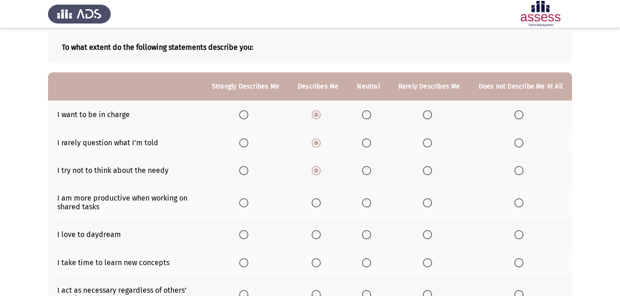
click at [368, 204] on span "Select an option" at bounding box center [366, 203] width 9 height 9
click at [368, 204] on input "Select an option" at bounding box center [366, 203] width 9 height 9
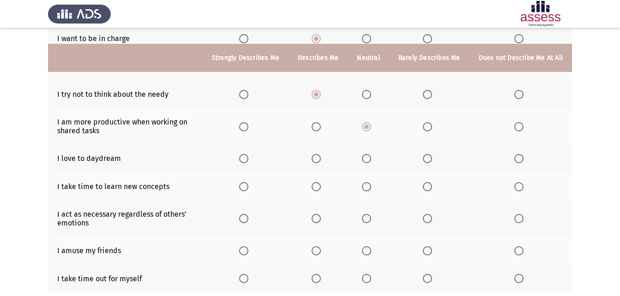
scroll to position [139, 0]
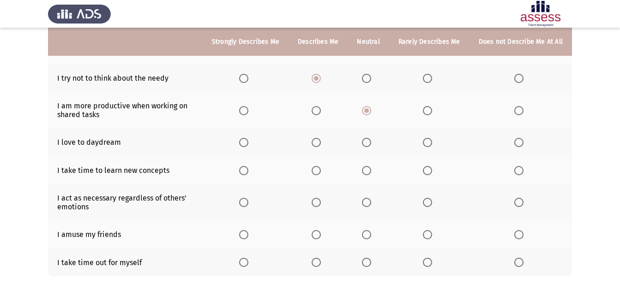
click at [319, 144] on span "Select an option" at bounding box center [316, 142] width 9 height 9
click at [319, 144] on input "Select an option" at bounding box center [316, 142] width 9 height 9
click at [321, 174] on span "Select an option" at bounding box center [316, 170] width 9 height 9
click at [321, 174] on input "Select an option" at bounding box center [316, 170] width 9 height 9
click at [370, 201] on span "Select an option" at bounding box center [366, 202] width 9 height 9
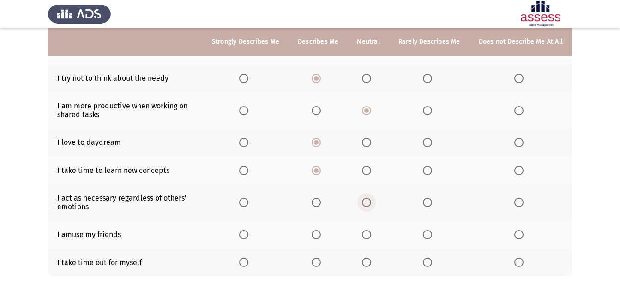
click at [370, 201] on input "Select an option" at bounding box center [366, 202] width 9 height 9
click at [325, 236] on label "Select an option" at bounding box center [318, 234] width 13 height 9
click at [321, 236] on input "Select an option" at bounding box center [316, 234] width 9 height 9
click at [370, 262] on span "Select an option" at bounding box center [366, 262] width 9 height 9
click at [370, 262] on input "Select an option" at bounding box center [366, 262] width 9 height 9
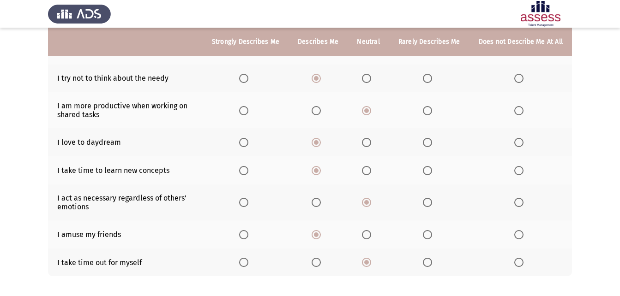
click at [325, 264] on label "Select an option" at bounding box center [318, 262] width 13 height 9
click at [321, 264] on input "Select an option" at bounding box center [316, 262] width 9 height 9
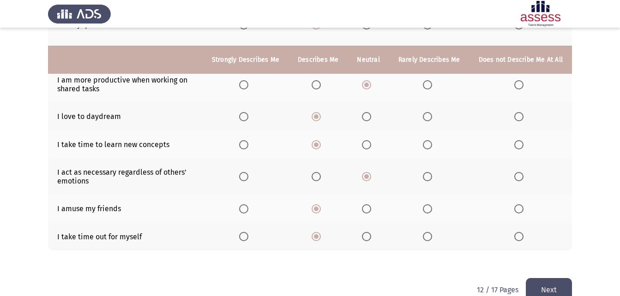
scroll to position [183, 0]
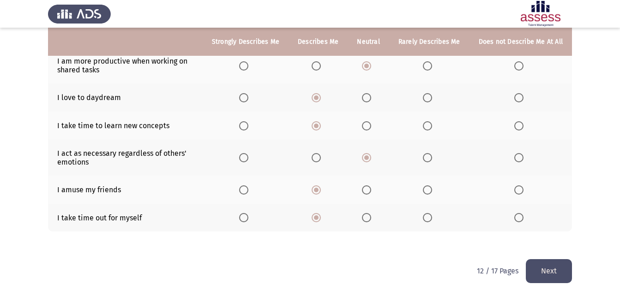
click at [361, 218] on th at bounding box center [368, 218] width 41 height 28
click at [368, 217] on span "Select an option" at bounding box center [366, 217] width 9 height 9
click at [368, 217] on input "Select an option" at bounding box center [366, 217] width 9 height 9
click at [539, 271] on button "Next" at bounding box center [549, 272] width 46 height 24
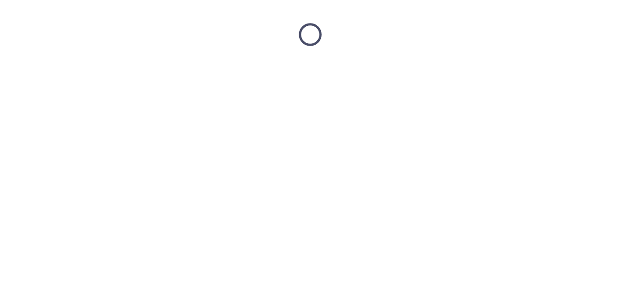
scroll to position [0, 0]
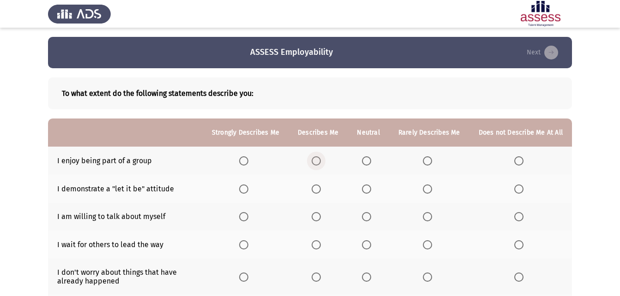
click at [319, 160] on span "Select an option" at bounding box center [316, 161] width 9 height 9
click at [319, 160] on input "Select an option" at bounding box center [316, 161] width 9 height 9
click at [321, 193] on span "Select an option" at bounding box center [316, 189] width 9 height 9
click at [321, 193] on input "Select an option" at bounding box center [316, 189] width 9 height 9
click at [317, 220] on span "Select an option" at bounding box center [316, 216] width 9 height 9
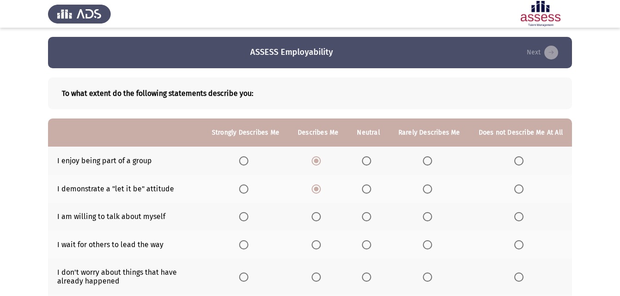
click at [317, 220] on input "Select an option" at bounding box center [316, 216] width 9 height 9
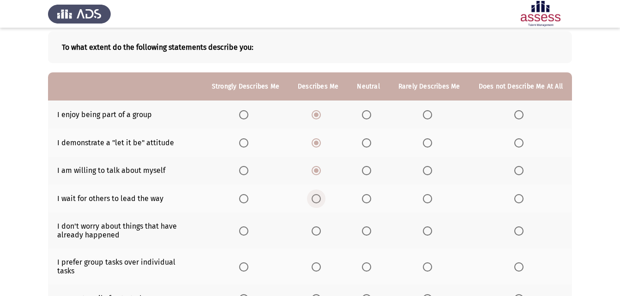
click at [321, 204] on span "Select an option" at bounding box center [316, 198] width 9 height 9
click at [321, 204] on input "Select an option" at bounding box center [316, 198] width 9 height 9
click at [521, 229] on span "Select an option" at bounding box center [518, 231] width 9 height 9
click at [521, 229] on input "Select an option" at bounding box center [518, 231] width 9 height 9
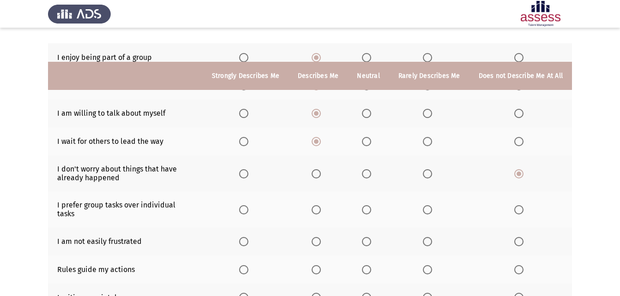
scroll to position [139, 0]
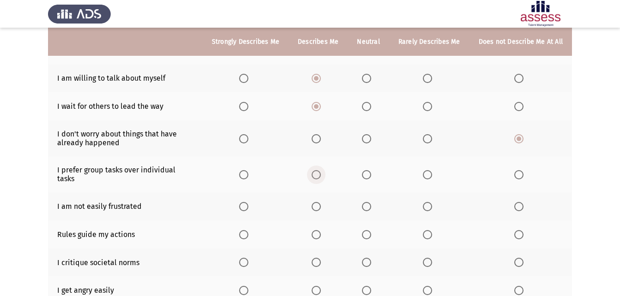
click at [319, 172] on span "Select an option" at bounding box center [316, 174] width 9 height 9
click at [319, 172] on input "Select an option" at bounding box center [316, 174] width 9 height 9
click at [519, 207] on span "Select an option" at bounding box center [519, 207] width 0 height 0
click at [519, 202] on input "Select an option" at bounding box center [518, 206] width 9 height 9
click at [321, 230] on span "Select an option" at bounding box center [316, 234] width 9 height 9
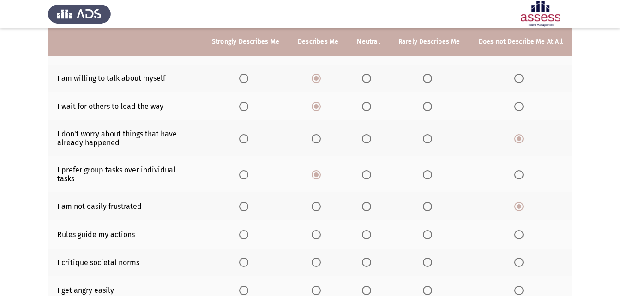
click at [321, 230] on input "Select an option" at bounding box center [316, 234] width 9 height 9
click at [366, 258] on span "Select an option" at bounding box center [366, 262] width 9 height 9
click at [366, 258] on input "Select an option" at bounding box center [366, 262] width 9 height 9
click at [321, 286] on span "Select an option" at bounding box center [316, 290] width 9 height 9
click at [321, 286] on input "Select an option" at bounding box center [316, 290] width 9 height 9
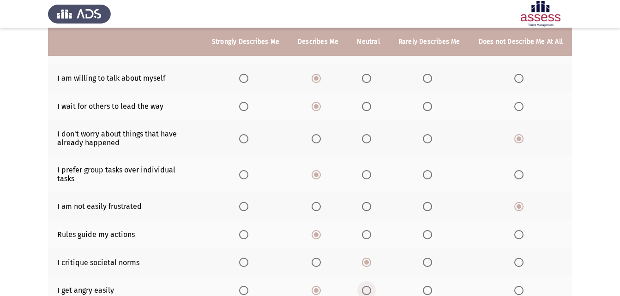
click at [368, 286] on span "Select an option" at bounding box center [366, 290] width 9 height 9
click at [368, 286] on input "Select an option" at bounding box center [366, 290] width 9 height 9
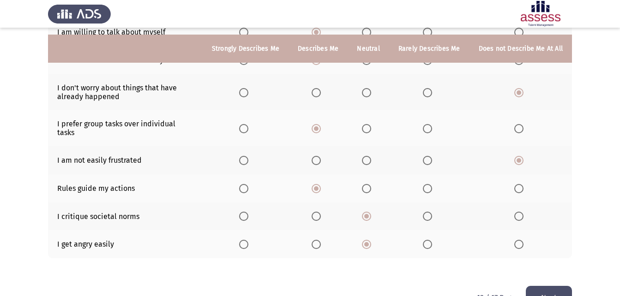
scroll to position [204, 0]
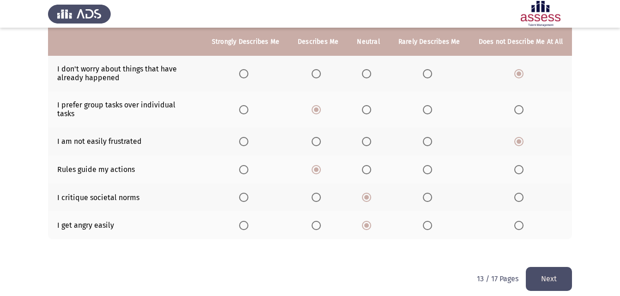
click at [544, 270] on button "Next" at bounding box center [549, 279] width 46 height 24
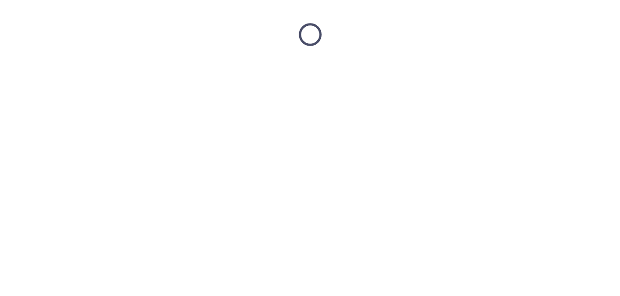
scroll to position [0, 0]
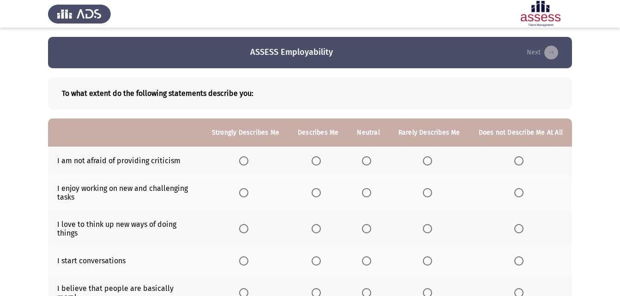
click at [524, 157] on span "Select an option" at bounding box center [518, 161] width 9 height 9
click at [524, 157] on input "Select an option" at bounding box center [518, 161] width 9 height 9
click at [315, 189] on span "Select an option" at bounding box center [316, 192] width 9 height 9
click at [315, 189] on input "Select an option" at bounding box center [316, 192] width 9 height 9
click at [325, 228] on label "Select an option" at bounding box center [318, 228] width 13 height 9
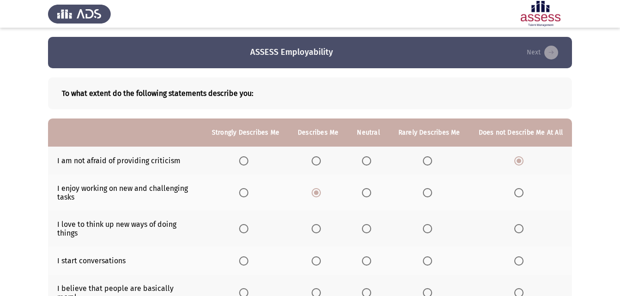
click at [321, 228] on input "Select an option" at bounding box center [316, 228] width 9 height 9
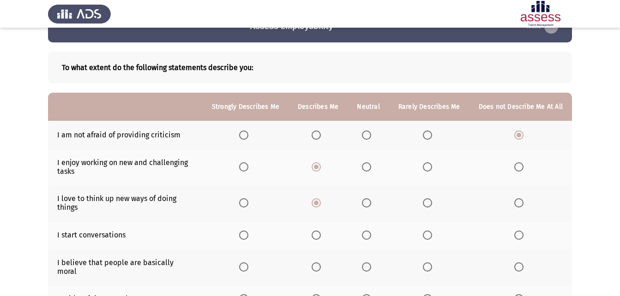
scroll to position [46, 0]
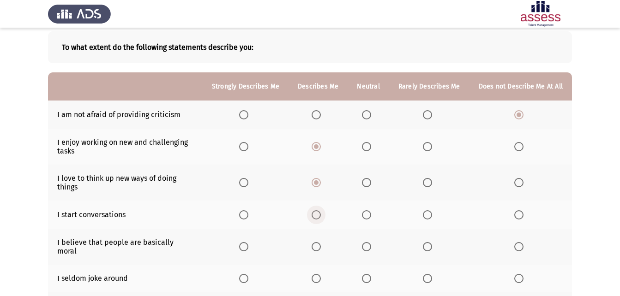
click at [320, 217] on span "Select an option" at bounding box center [316, 215] width 9 height 9
click at [320, 217] on input "Select an option" at bounding box center [316, 215] width 9 height 9
click at [320, 242] on span "Select an option" at bounding box center [316, 246] width 9 height 9
click at [320, 242] on input "Select an option" at bounding box center [316, 246] width 9 height 9
click at [368, 242] on span "Select an option" at bounding box center [366, 246] width 9 height 9
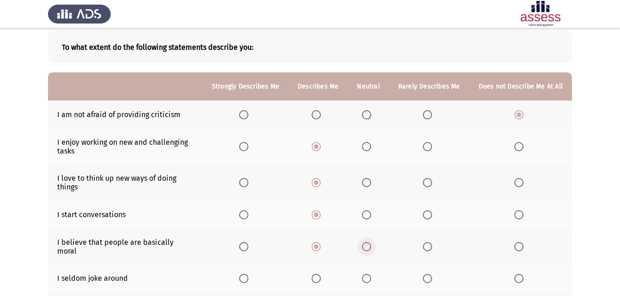
click at [368, 242] on input "Select an option" at bounding box center [366, 246] width 9 height 9
click at [319, 274] on span "Select an option" at bounding box center [316, 278] width 9 height 9
click at [319, 274] on input "Select an option" at bounding box center [316, 278] width 9 height 9
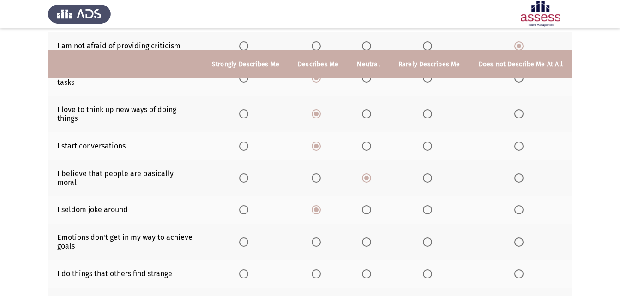
scroll to position [139, 0]
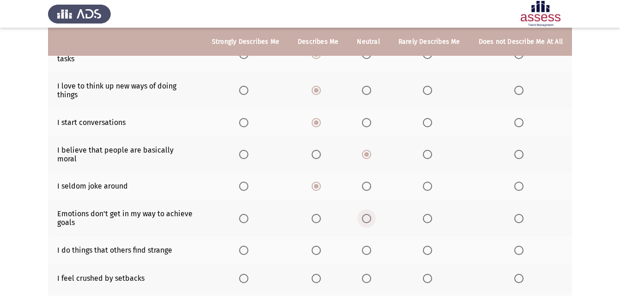
click at [371, 214] on span "Select an option" at bounding box center [366, 218] width 9 height 9
click at [371, 214] on input "Select an option" at bounding box center [366, 218] width 9 height 9
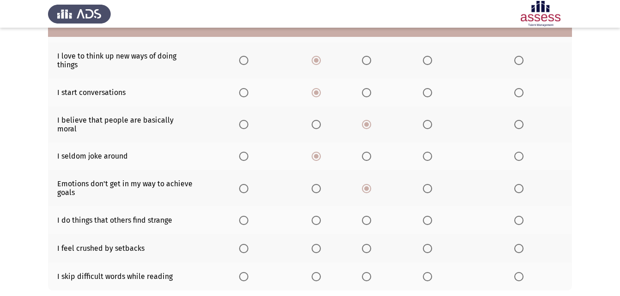
scroll to position [185, 0]
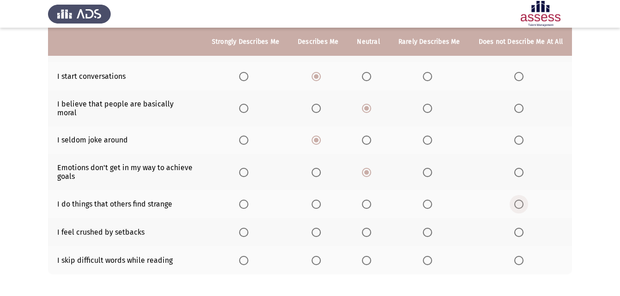
click at [519, 205] on span "Select an option" at bounding box center [519, 205] width 0 height 0
click at [519, 200] on input "Select an option" at bounding box center [518, 204] width 9 height 9
click at [321, 228] on span "Select an option" at bounding box center [316, 232] width 9 height 9
click at [321, 228] on input "Select an option" at bounding box center [316, 232] width 9 height 9
click at [370, 256] on span "Select an option" at bounding box center [366, 260] width 9 height 9
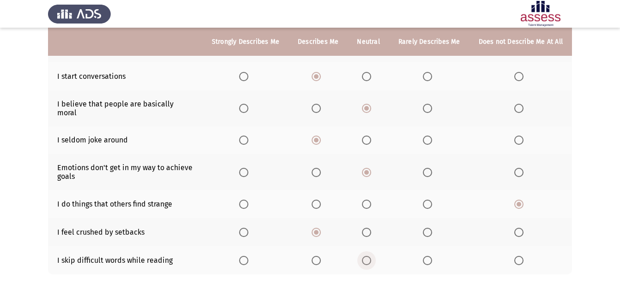
click at [370, 256] on input "Select an option" at bounding box center [366, 260] width 9 height 9
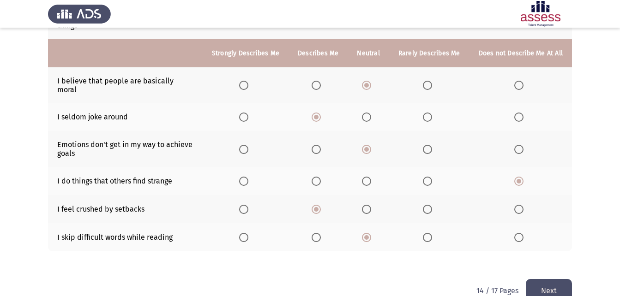
scroll to position [219, 0]
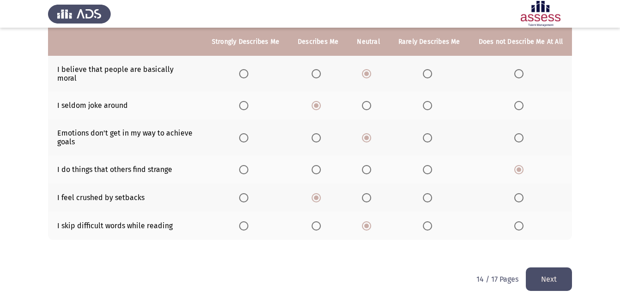
click at [539, 271] on button "Next" at bounding box center [549, 280] width 46 height 24
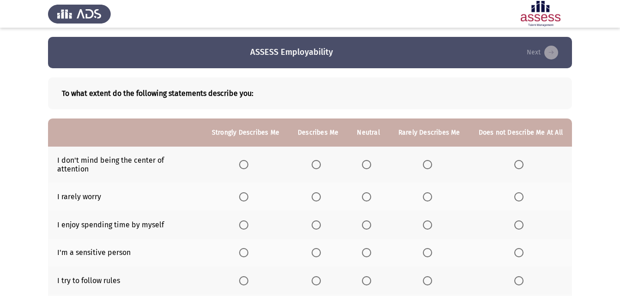
click at [316, 165] on span "Select an option" at bounding box center [316, 164] width 9 height 9
click at [316, 165] on input "Select an option" at bounding box center [316, 164] width 9 height 9
click at [318, 193] on span "Select an option" at bounding box center [316, 197] width 9 height 9
click at [318, 193] on input "Select an option" at bounding box center [316, 197] width 9 height 9
click at [523, 160] on span "Select an option" at bounding box center [518, 164] width 9 height 9
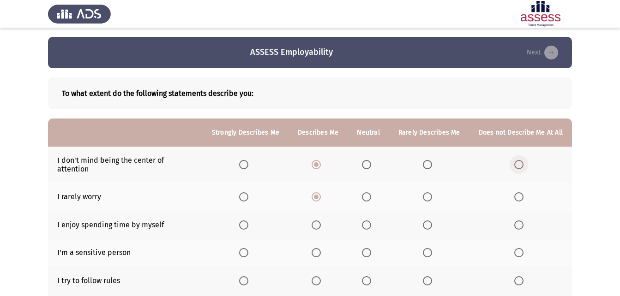
click at [523, 160] on input "Select an option" at bounding box center [518, 164] width 9 height 9
click at [319, 221] on span "Select an option" at bounding box center [316, 225] width 9 height 9
click at [319, 221] on input "Select an option" at bounding box center [316, 225] width 9 height 9
click at [321, 249] on span "Select an option" at bounding box center [316, 252] width 9 height 9
click at [321, 249] on input "Select an option" at bounding box center [316, 252] width 9 height 9
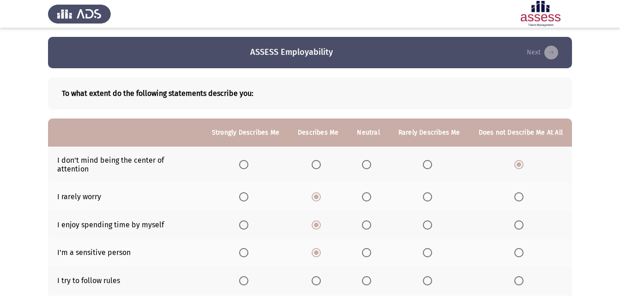
click at [367, 248] on span "Select an option" at bounding box center [366, 252] width 9 height 9
click at [367, 248] on input "Select an option" at bounding box center [366, 252] width 9 height 9
click at [320, 277] on span "Select an option" at bounding box center [316, 281] width 9 height 9
click at [320, 277] on input "Select an option" at bounding box center [316, 281] width 9 height 9
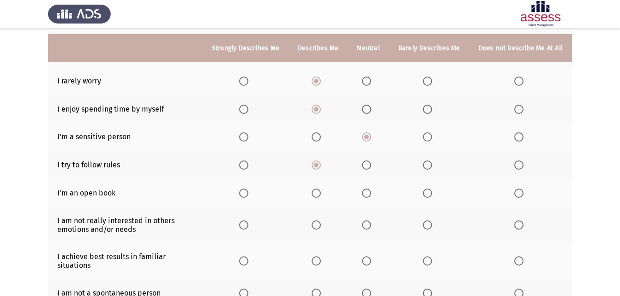
scroll to position [139, 0]
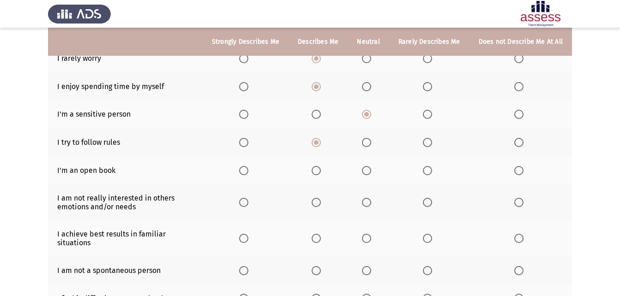
click at [371, 166] on span "Select an option" at bounding box center [366, 170] width 9 height 9
click at [371, 166] on input "Select an option" at bounding box center [366, 170] width 9 height 9
click at [523, 200] on th at bounding box center [521, 203] width 103 height 36
click at [517, 198] on span "Select an option" at bounding box center [518, 202] width 9 height 9
click at [517, 198] on input "Select an option" at bounding box center [518, 202] width 9 height 9
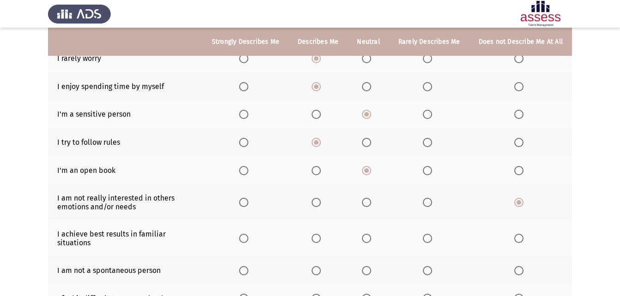
click at [318, 234] on span "Select an option" at bounding box center [316, 238] width 9 height 9
click at [318, 234] on input "Select an option" at bounding box center [316, 238] width 9 height 9
click at [368, 266] on span "Select an option" at bounding box center [366, 270] width 9 height 9
click at [368, 266] on input "Select an option" at bounding box center [366, 270] width 9 height 9
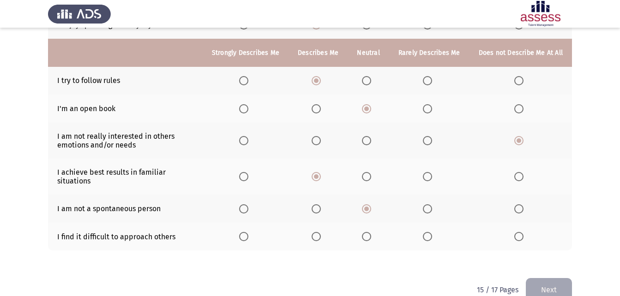
scroll to position [211, 0]
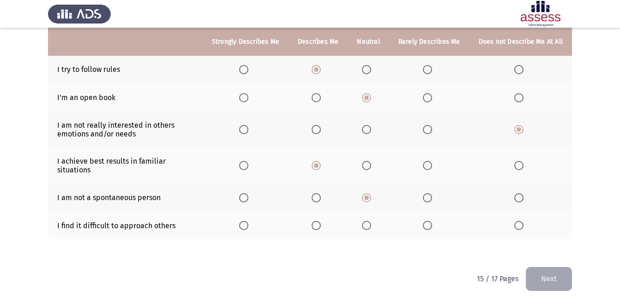
click at [325, 221] on label "Select an option" at bounding box center [318, 225] width 13 height 9
click at [321, 221] on input "Select an option" at bounding box center [316, 225] width 9 height 9
click at [538, 272] on button "Next" at bounding box center [549, 279] width 46 height 24
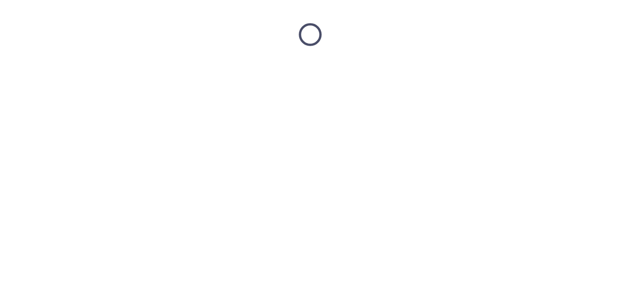
scroll to position [0, 0]
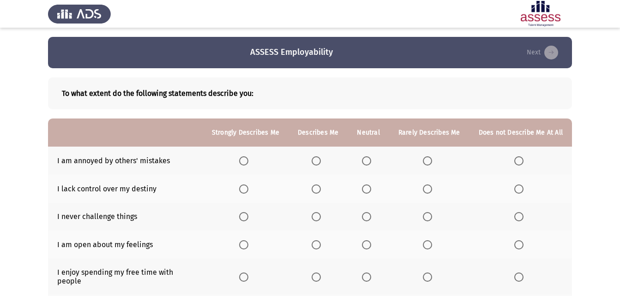
click at [321, 161] on span "Select an option" at bounding box center [316, 161] width 9 height 9
click at [321, 161] on input "Select an option" at bounding box center [316, 161] width 9 height 9
click at [316, 189] on span "Select an option" at bounding box center [316, 189] width 0 height 0
click at [320, 189] on input "Select an option" at bounding box center [316, 189] width 9 height 9
click at [321, 220] on span "Select an option" at bounding box center [316, 216] width 9 height 9
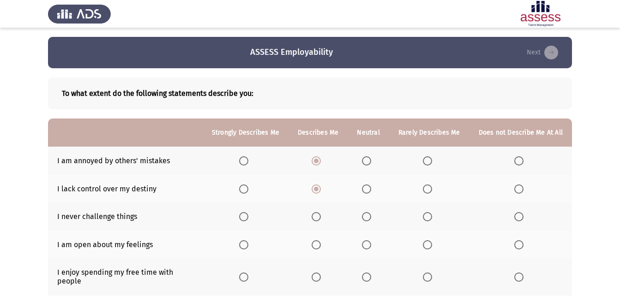
click at [321, 220] on input "Select an option" at bounding box center [316, 216] width 9 height 9
click at [319, 247] on span "Select an option" at bounding box center [316, 245] width 9 height 9
click at [319, 247] on input "Select an option" at bounding box center [316, 245] width 9 height 9
click at [317, 274] on span "Select an option" at bounding box center [316, 277] width 9 height 9
click at [317, 274] on input "Select an option" at bounding box center [316, 277] width 9 height 9
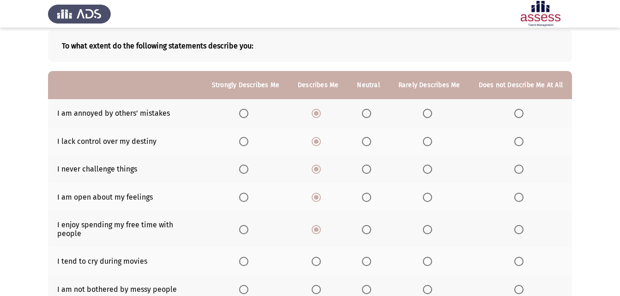
scroll to position [46, 0]
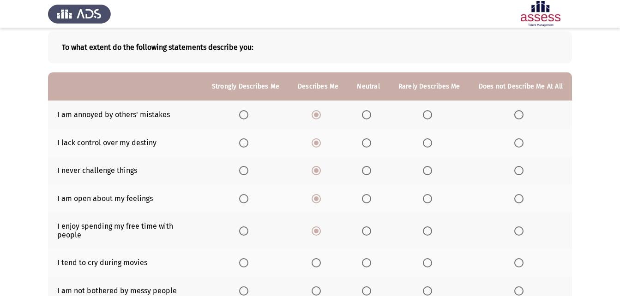
click at [368, 170] on span "Select an option" at bounding box center [366, 170] width 9 height 9
click at [368, 170] on input "Select an option" at bounding box center [366, 170] width 9 height 9
click at [368, 259] on span "Select an option" at bounding box center [366, 263] width 9 height 9
click at [368, 259] on input "Select an option" at bounding box center [366, 263] width 9 height 9
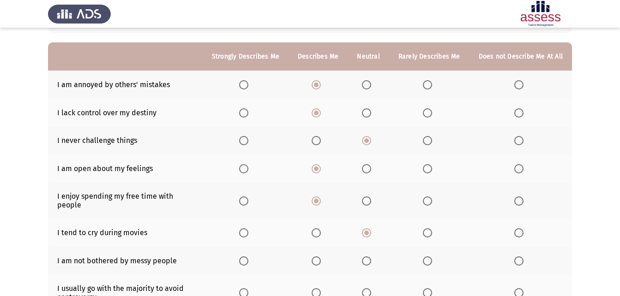
scroll to position [92, 0]
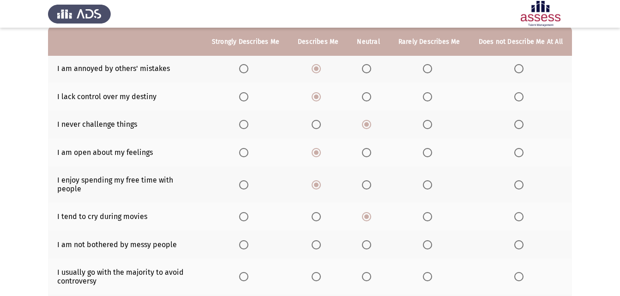
click at [317, 241] on span "Select an option" at bounding box center [316, 245] width 9 height 9
click at [317, 241] on input "Select an option" at bounding box center [316, 245] width 9 height 9
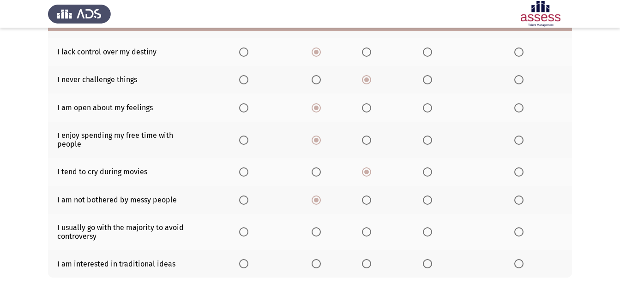
scroll to position [139, 0]
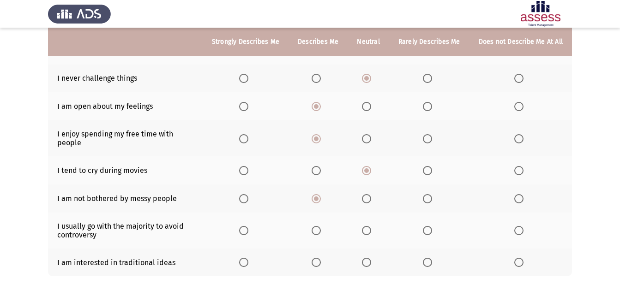
click at [316, 231] on span "Select an option" at bounding box center [316, 231] width 0 height 0
click at [320, 226] on input "Select an option" at bounding box center [316, 230] width 9 height 9
click at [320, 258] on span "Select an option" at bounding box center [316, 262] width 9 height 9
click at [320, 258] on input "Select an option" at bounding box center [316, 262] width 9 height 9
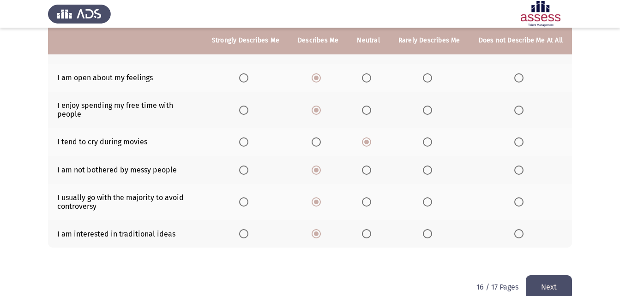
scroll to position [175, 0]
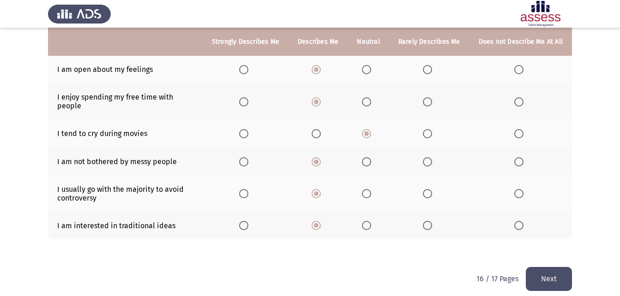
click at [557, 278] on button "Next" at bounding box center [549, 279] width 46 height 24
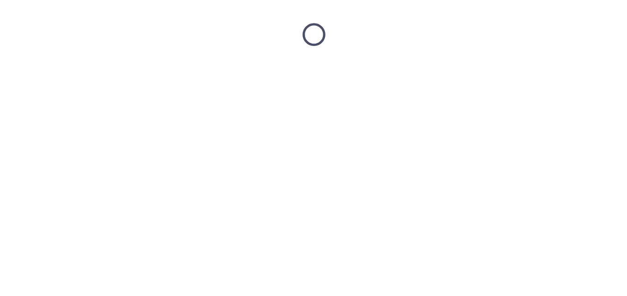
scroll to position [0, 0]
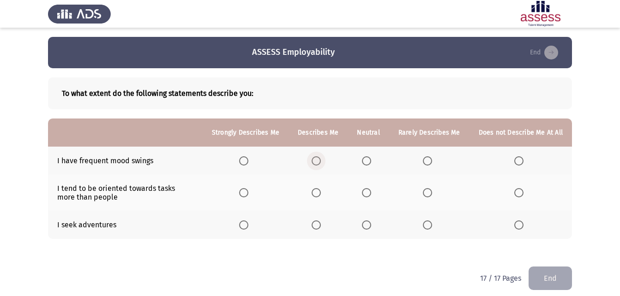
click at [319, 160] on span "Select an option" at bounding box center [316, 161] width 9 height 9
click at [319, 160] on input "Select an option" at bounding box center [316, 161] width 9 height 9
click at [321, 195] on span "Select an option" at bounding box center [316, 192] width 9 height 9
click at [321, 195] on input "Select an option" at bounding box center [316, 192] width 9 height 9
click at [321, 226] on span "Select an option" at bounding box center [316, 225] width 9 height 9
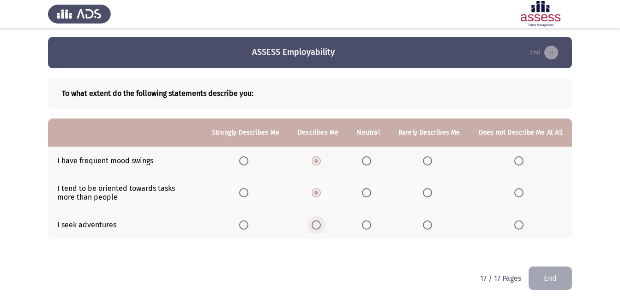
click at [321, 226] on input "Select an option" at bounding box center [316, 225] width 9 height 9
click at [369, 229] on span "Select an option" at bounding box center [366, 225] width 9 height 9
click at [369, 229] on input "Select an option" at bounding box center [366, 225] width 9 height 9
click at [537, 283] on button "End" at bounding box center [550, 279] width 43 height 24
